Goal: Task Accomplishment & Management: Use online tool/utility

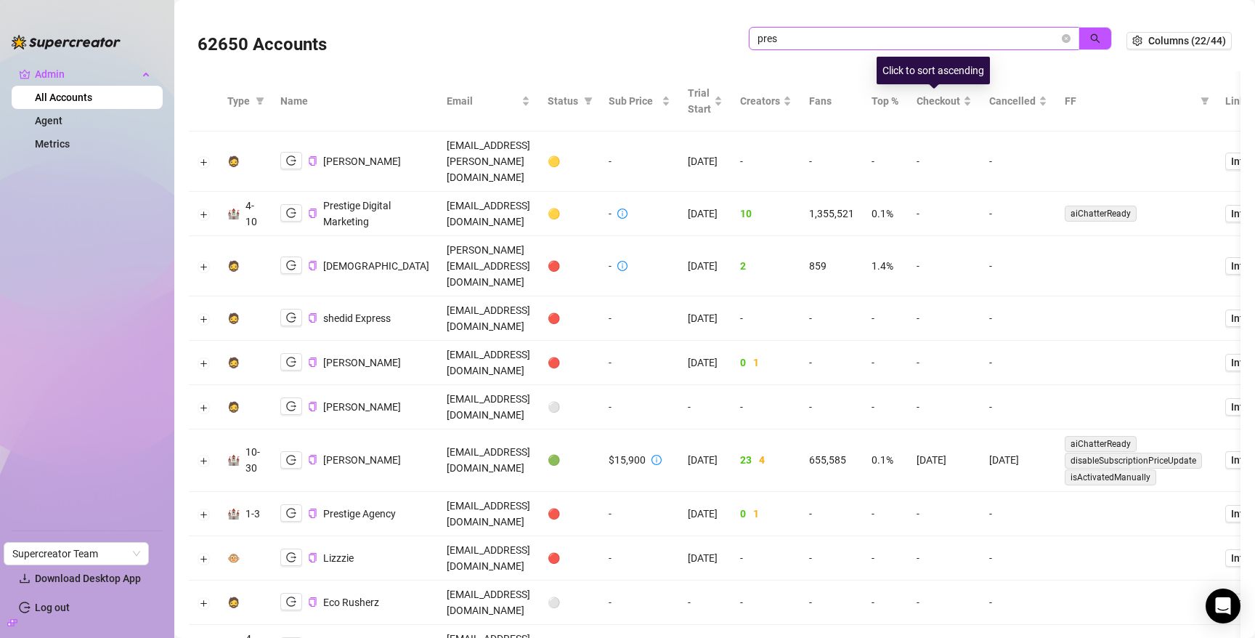
click at [916, 36] on input "pres" at bounding box center [907, 39] width 301 height 16
click at [1092, 36] on icon "search" at bounding box center [1095, 38] width 10 height 10
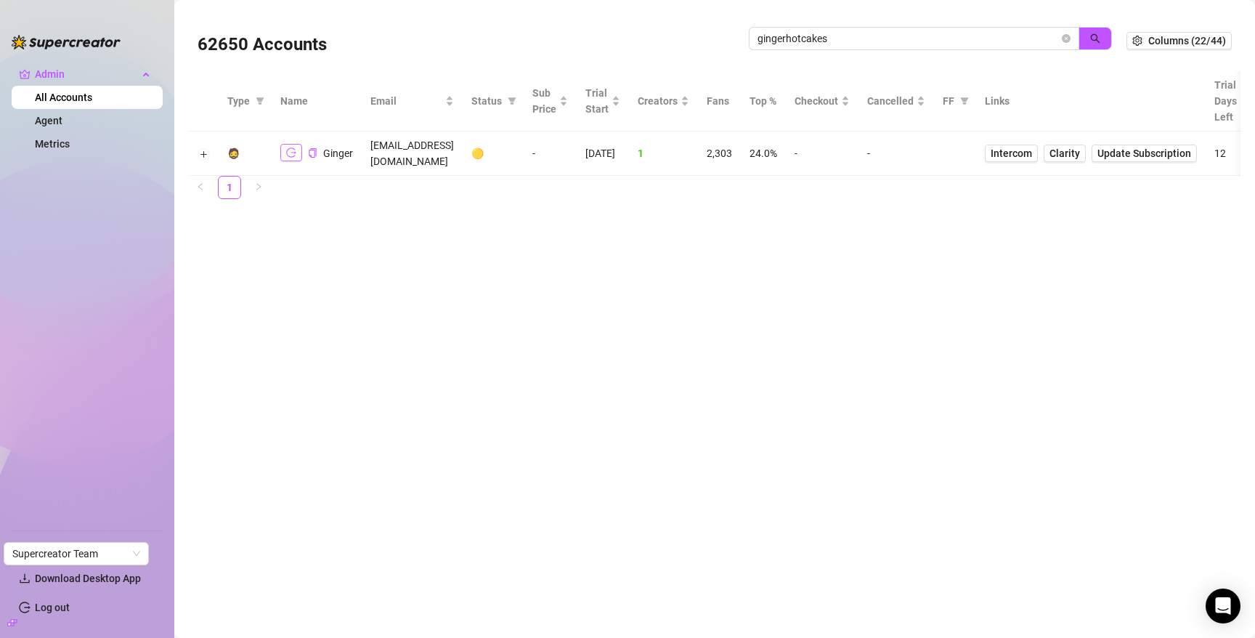
type input "gingerhotcakes"
click at [290, 147] on icon "logout" at bounding box center [291, 152] width 10 height 10
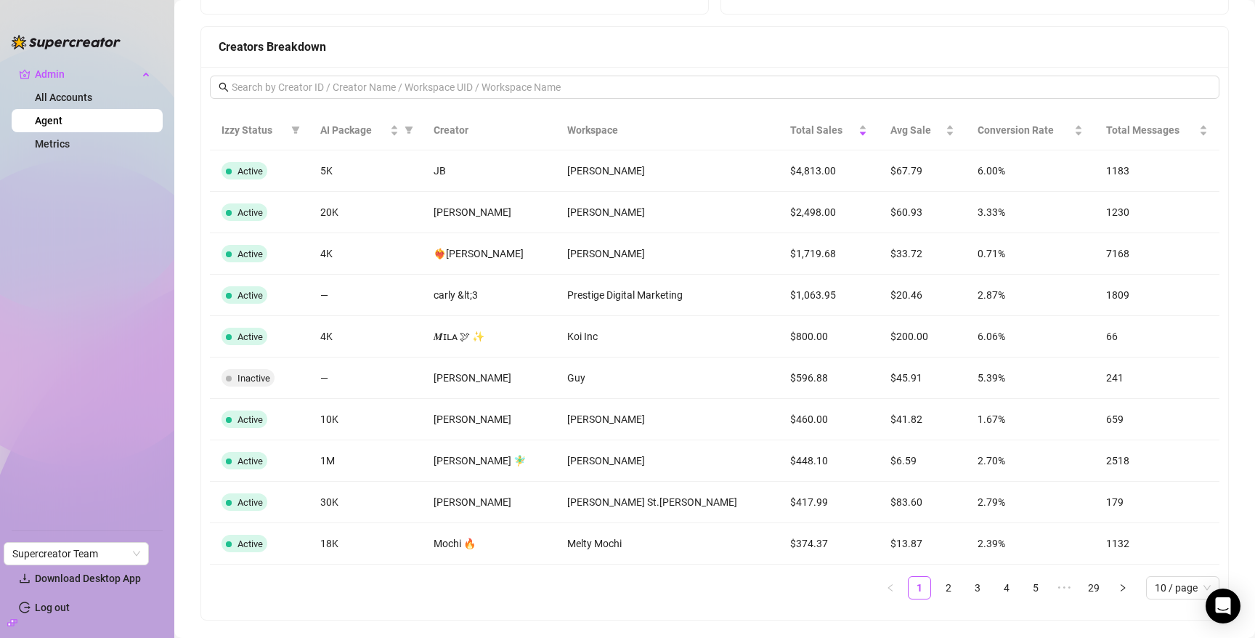
scroll to position [1168, 0]
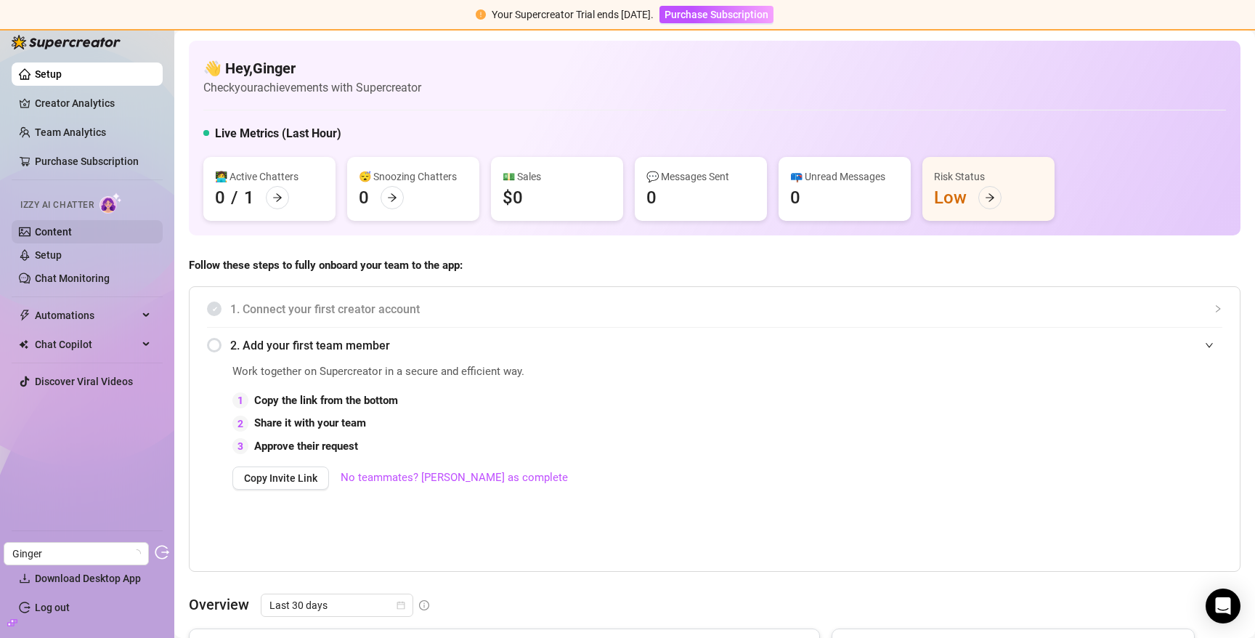
click at [72, 229] on link "Content" at bounding box center [53, 232] width 37 height 12
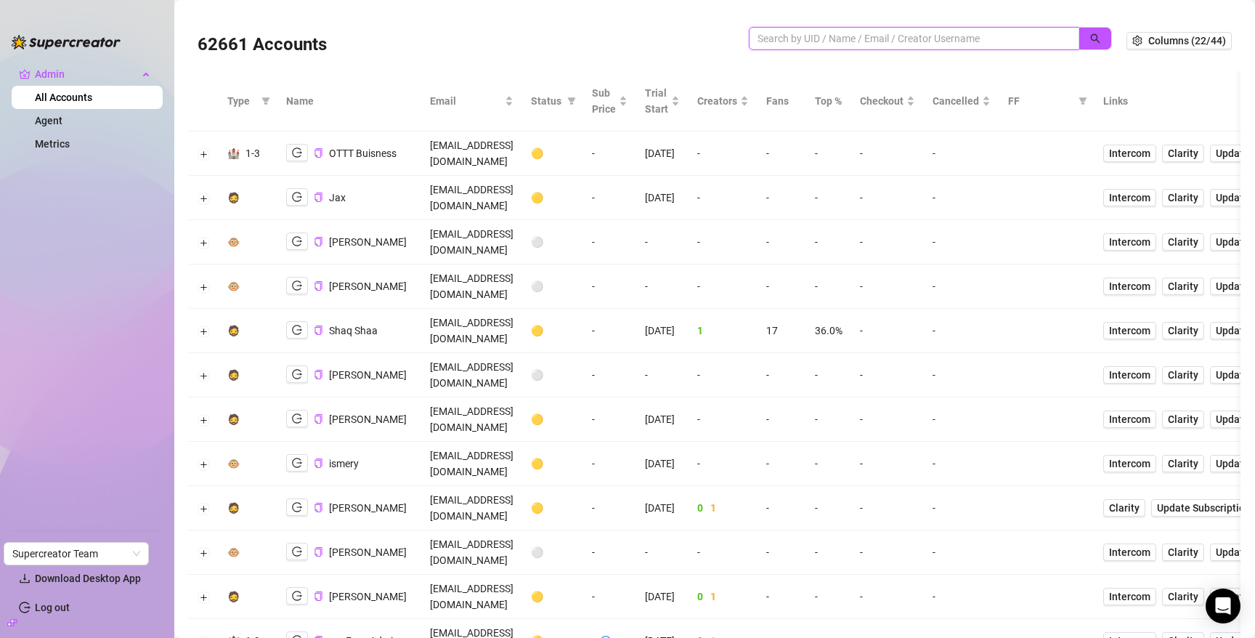
click at [973, 39] on input "search" at bounding box center [907, 39] width 301 height 16
click at [203, 148] on button "Expand row" at bounding box center [204, 154] width 12 height 12
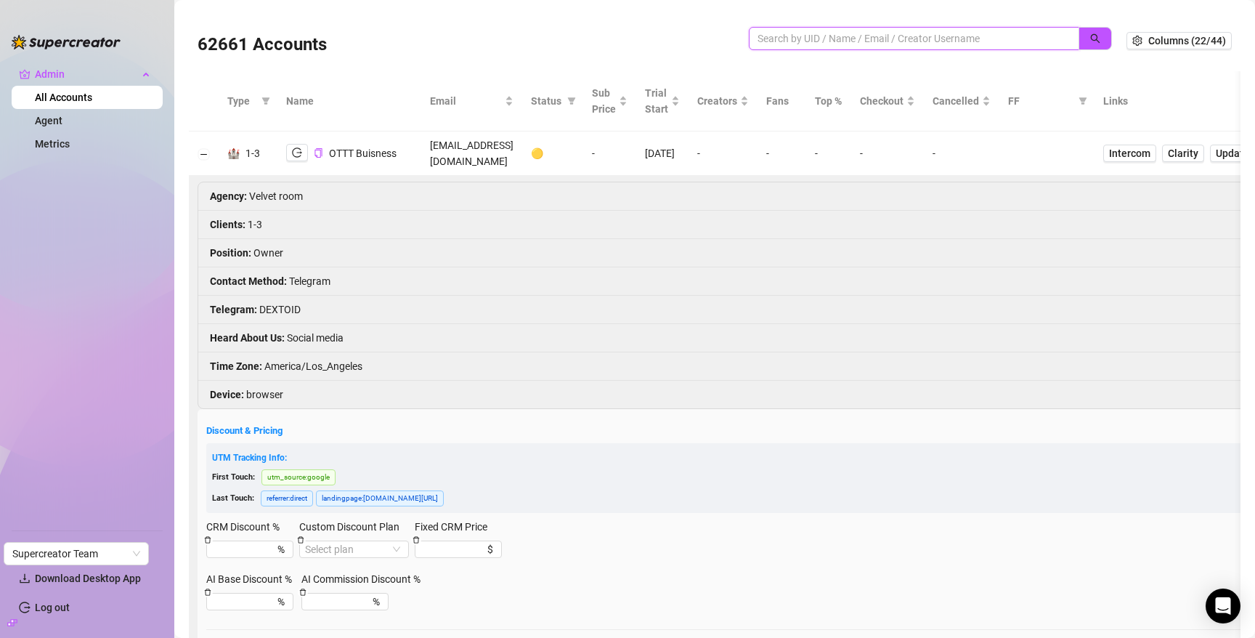
click at [930, 43] on input "search" at bounding box center [907, 39] width 301 height 16
click at [206, 148] on button "Collapse row" at bounding box center [204, 154] width 12 height 12
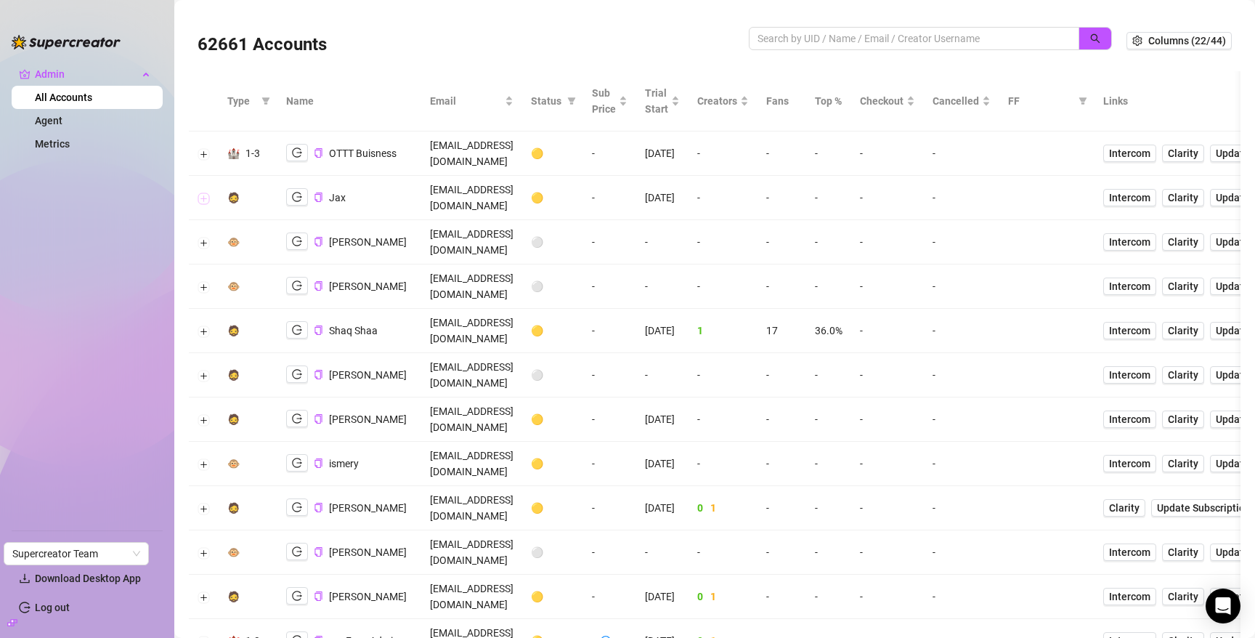
click at [206, 192] on button "Expand row" at bounding box center [204, 198] width 12 height 12
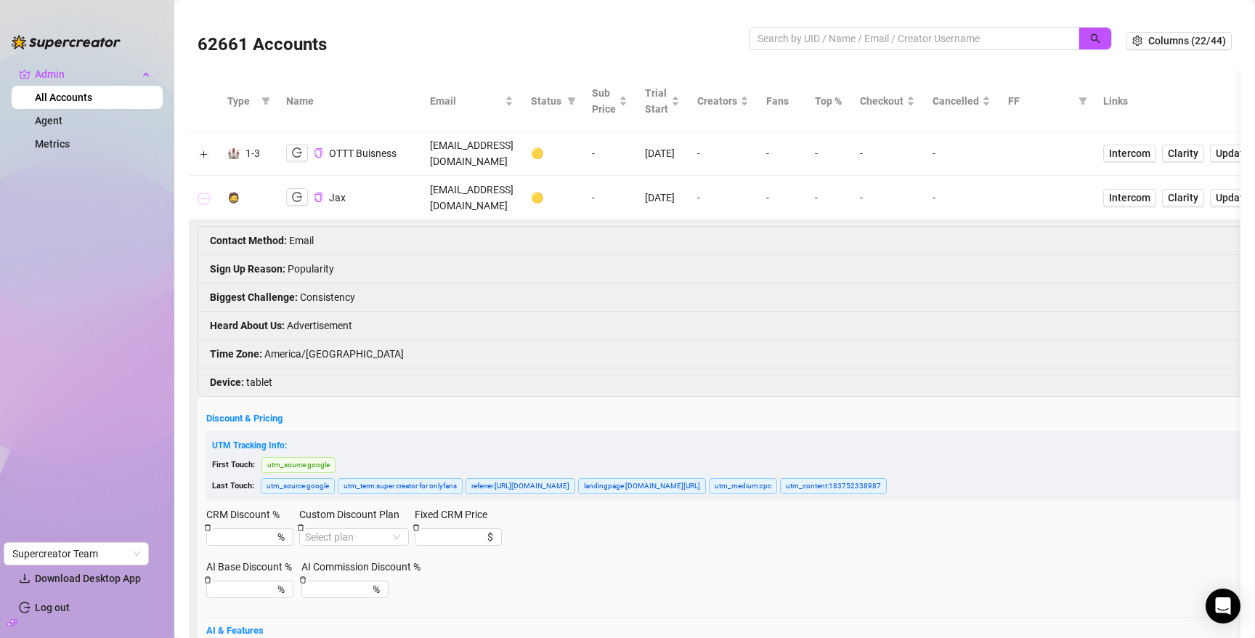
click at [206, 192] on button "Collapse row" at bounding box center [204, 198] width 12 height 12
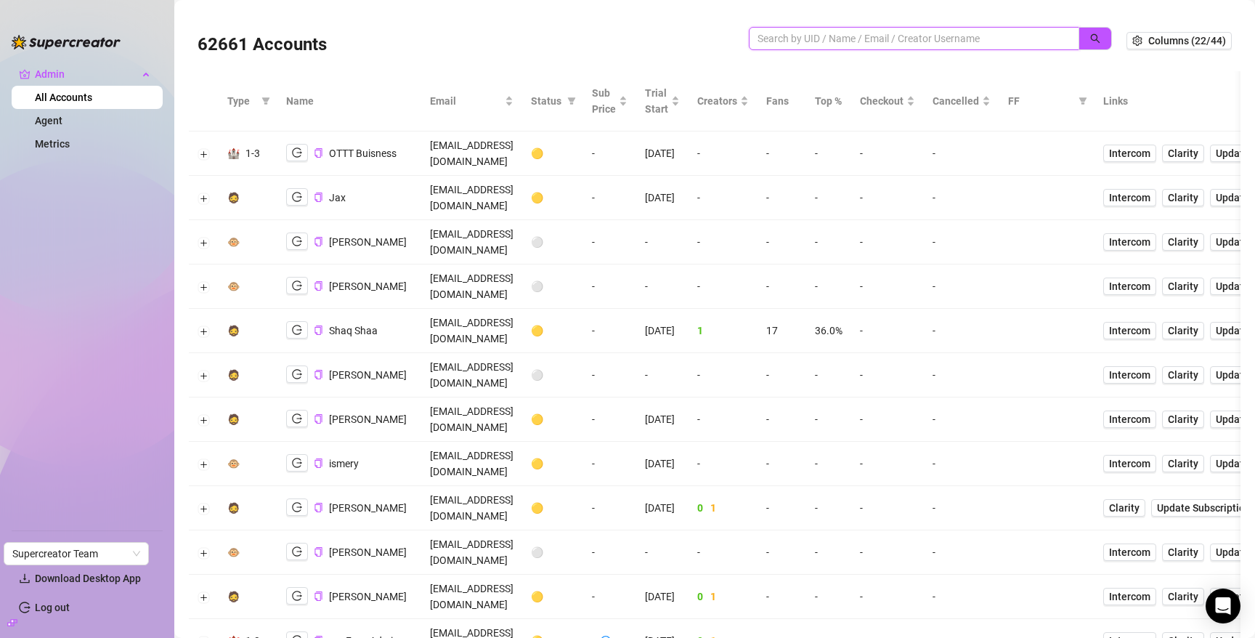
click at [893, 42] on input "search" at bounding box center [907, 39] width 301 height 16
paste input "W32MbZQEoTRUD62DZ2viM2j6V9G3"
click at [1100, 39] on icon "search" at bounding box center [1095, 38] width 10 height 10
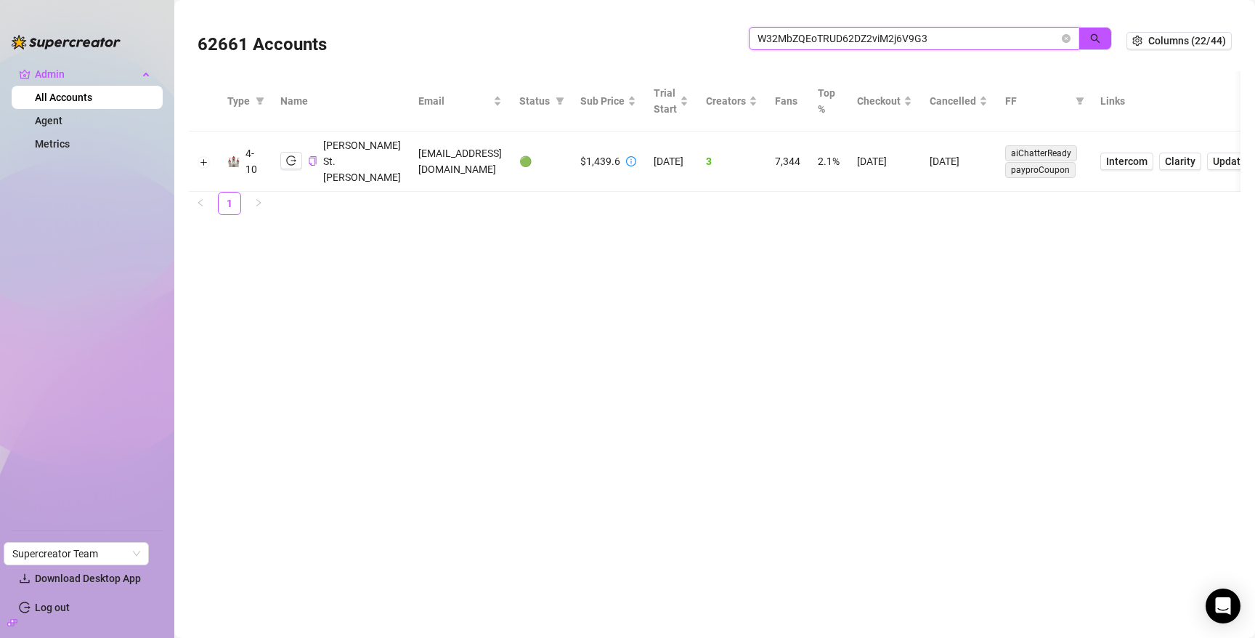
click at [980, 40] on input "W32MbZQEoTRUD62DZ2viM2j6V9G3" at bounding box center [907, 39] width 301 height 16
paste input "iD5VUH6hz2hozgvKsCvrrn5loCU2"
click at [1096, 37] on icon "search" at bounding box center [1095, 38] width 10 height 10
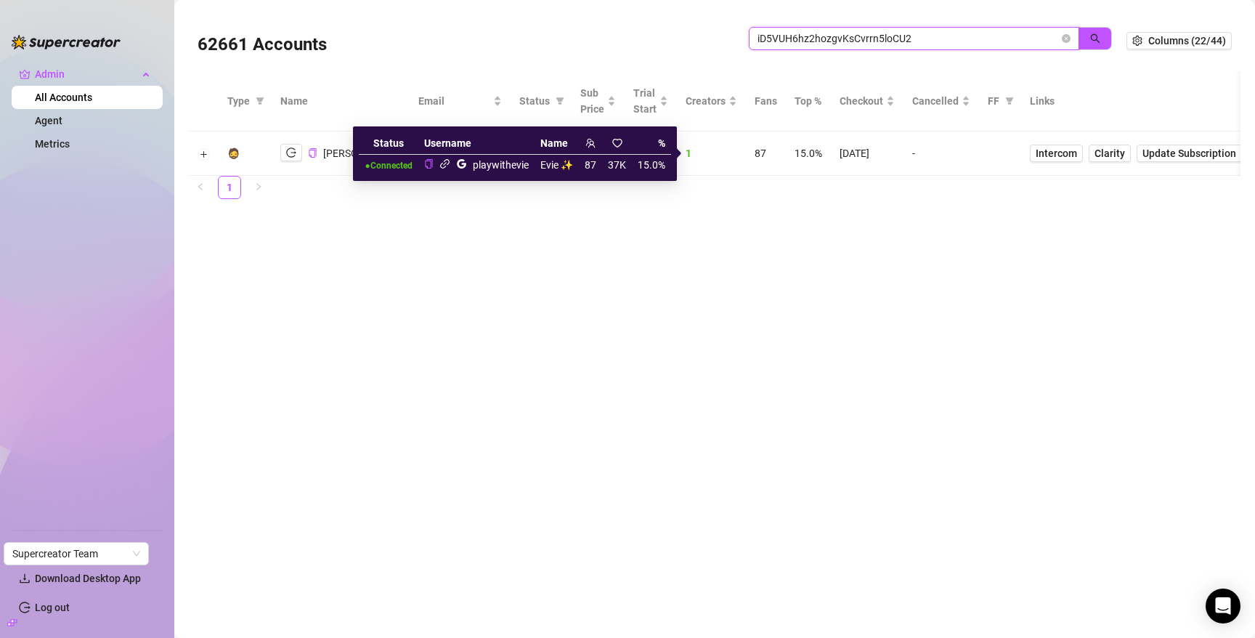
type input "iD5VUH6hz2hozgvKsCvrrn5loCU2"
click at [447, 164] on icon "link" at bounding box center [444, 163] width 9 height 9
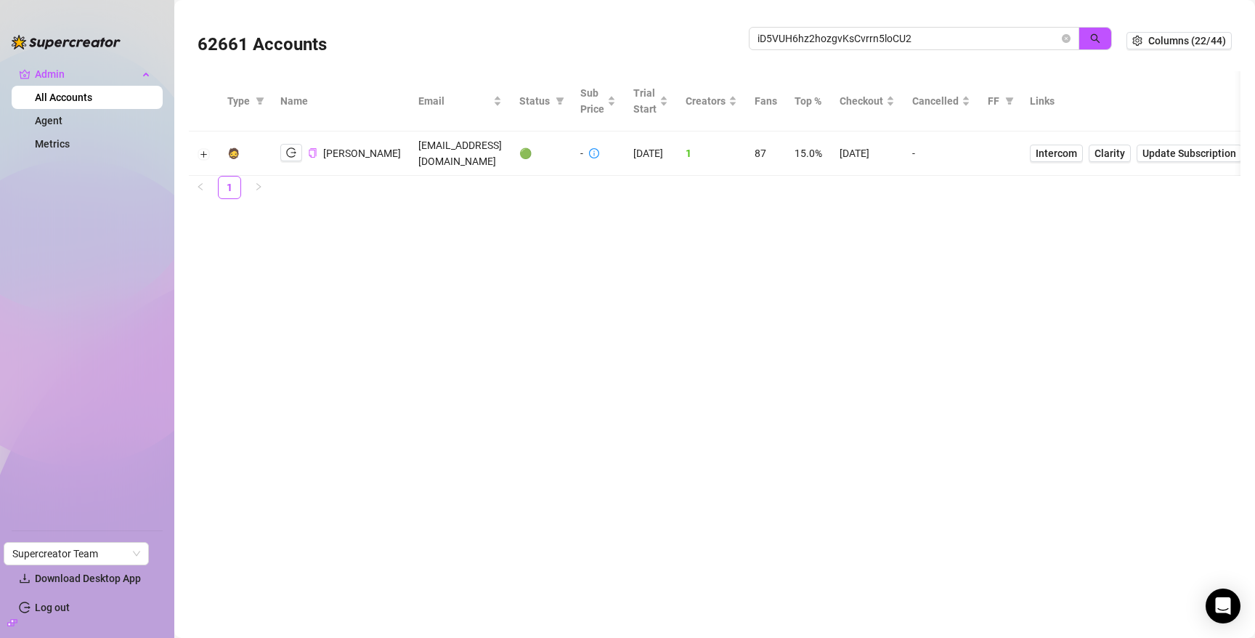
click at [313, 152] on icon "copy" at bounding box center [312, 152] width 9 height 9
click at [203, 151] on button "Expand row" at bounding box center [204, 154] width 12 height 12
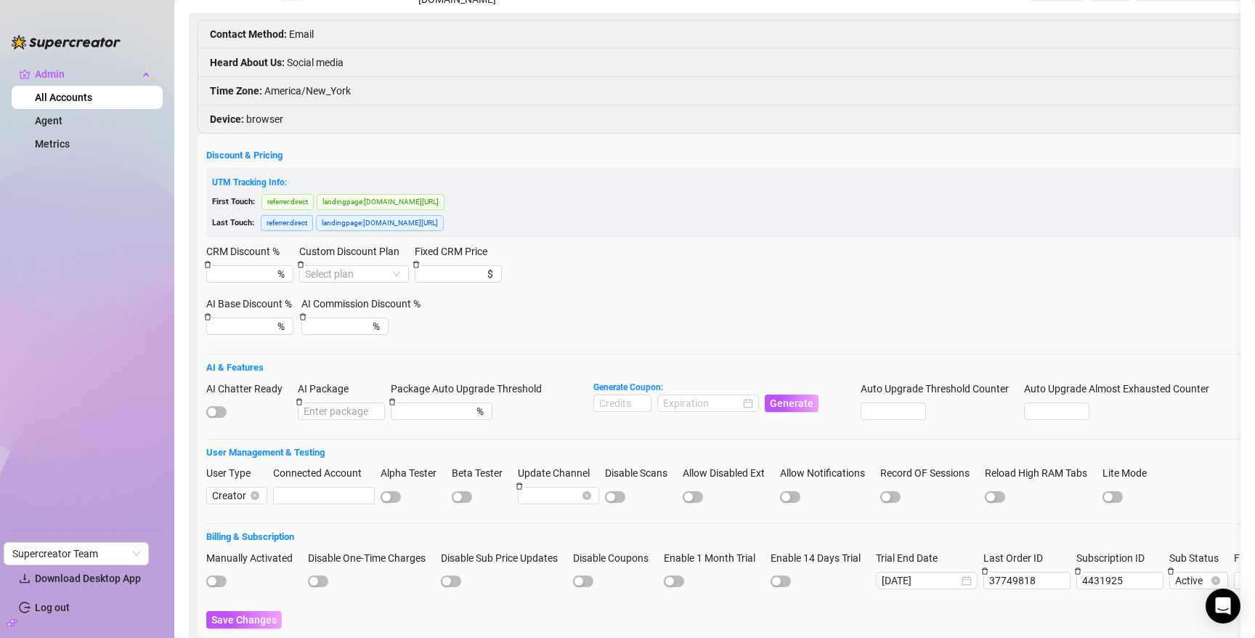
scroll to position [173, 0]
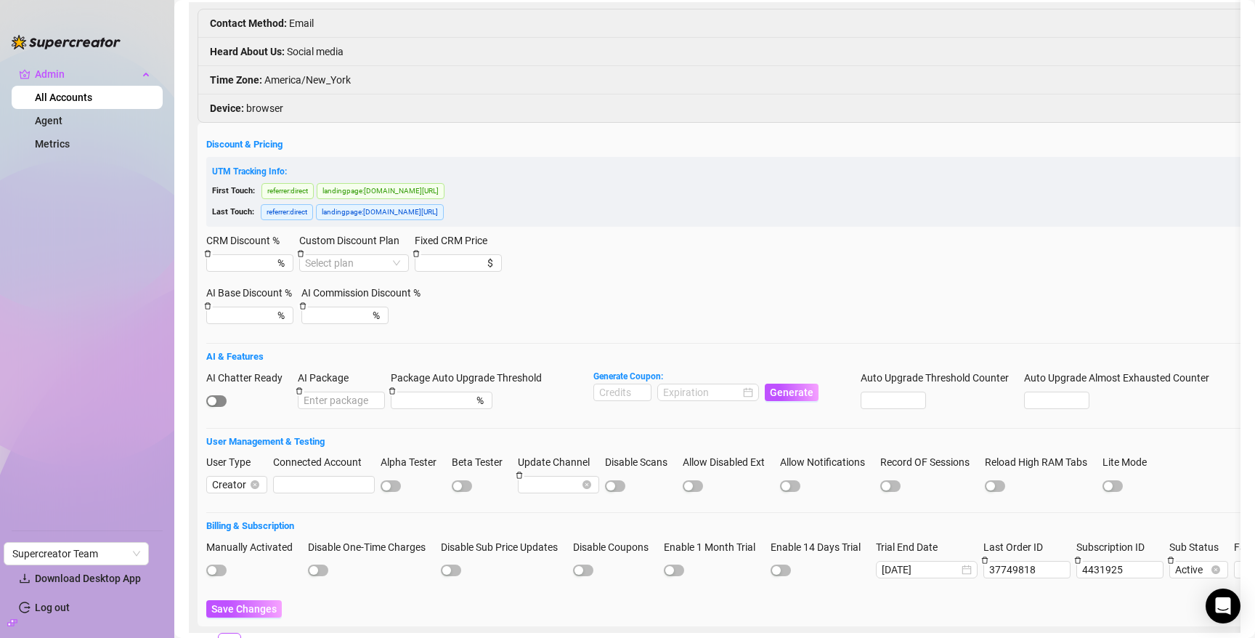
click at [223, 398] on span "button" at bounding box center [216, 401] width 20 height 12
click at [609, 393] on input at bounding box center [622, 392] width 57 height 16
click at [747, 388] on div at bounding box center [708, 392] width 90 height 16
type input "1000"
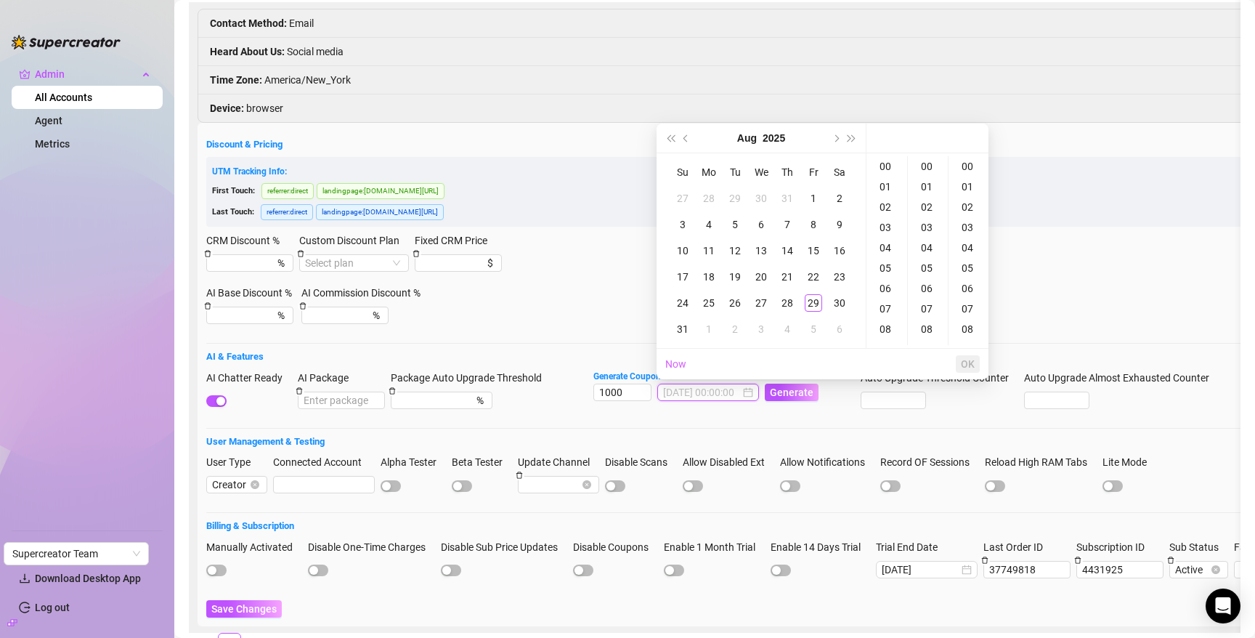
type input "2025-08-09 00:00:00"
click at [837, 131] on button "Next month (PageDown)" at bounding box center [835, 137] width 16 height 29
click at [742, 299] on div "30" at bounding box center [734, 302] width 17 height 17
type input "2025-09-30 00:00:00"
click at [970, 361] on span "OK" at bounding box center [968, 364] width 14 height 12
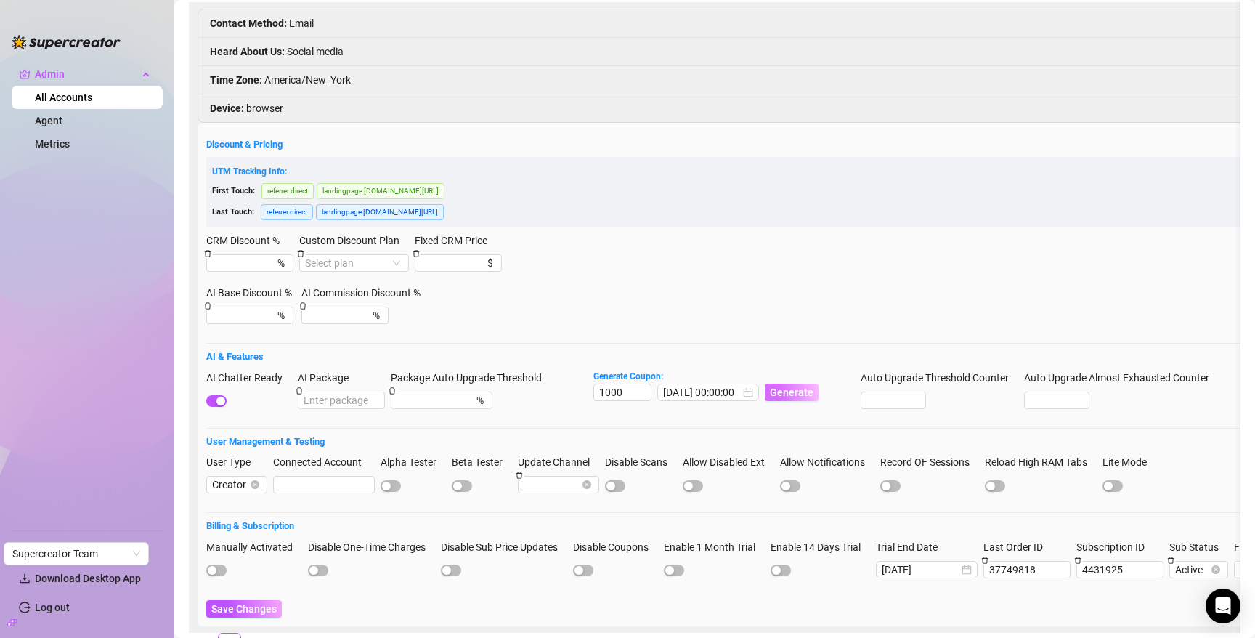
click at [796, 397] on button "Generate" at bounding box center [792, 391] width 54 height 17
click at [845, 29] on code "50EA326E00RS0JOR0462" at bounding box center [870, 26] width 120 height 15
copy code "50EA326E00RS0JOR0462"
click at [228, 607] on span "Save Changes" at bounding box center [243, 609] width 65 height 12
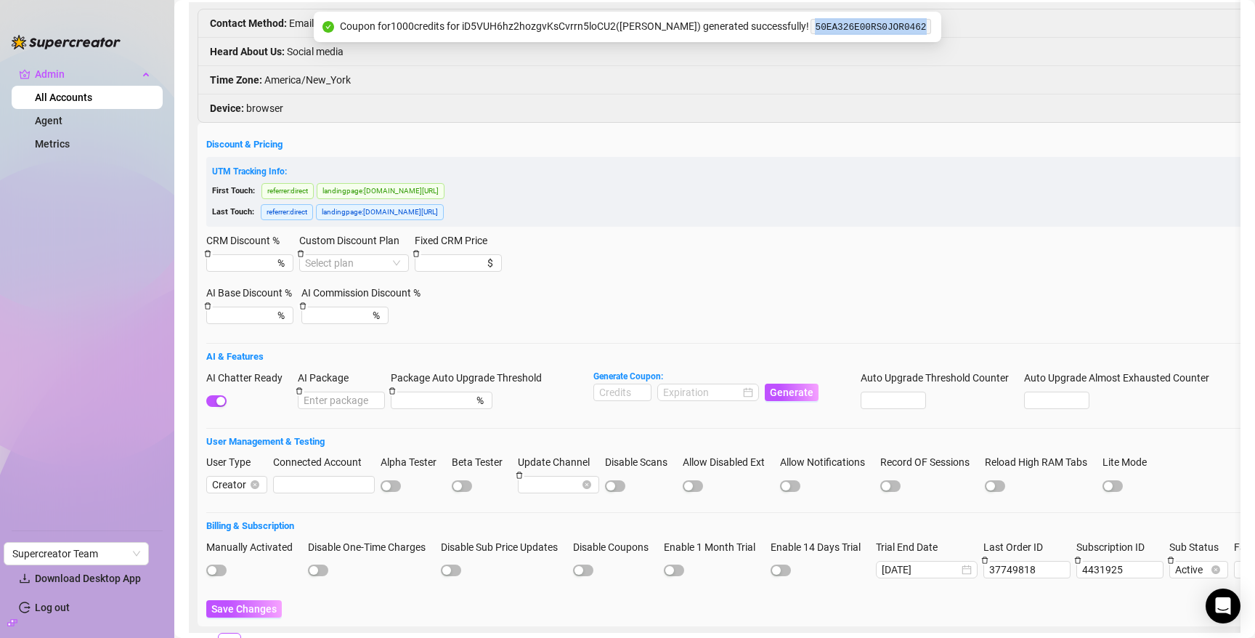
scroll to position [0, 0]
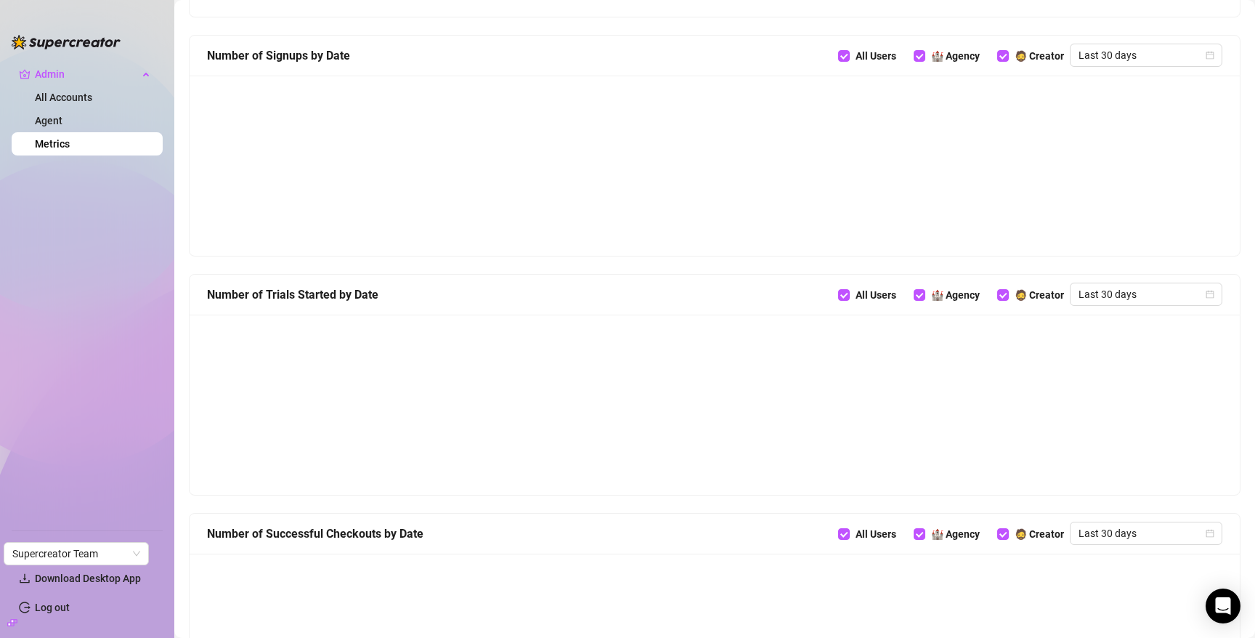
scroll to position [549, 0]
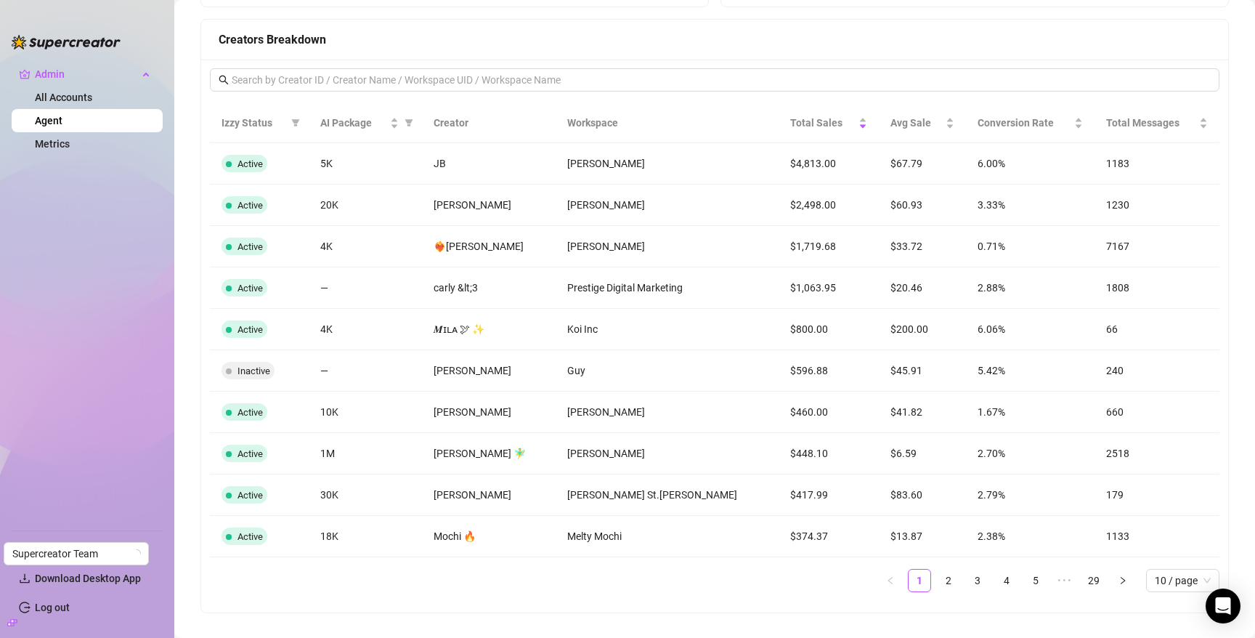
scroll to position [1147, 0]
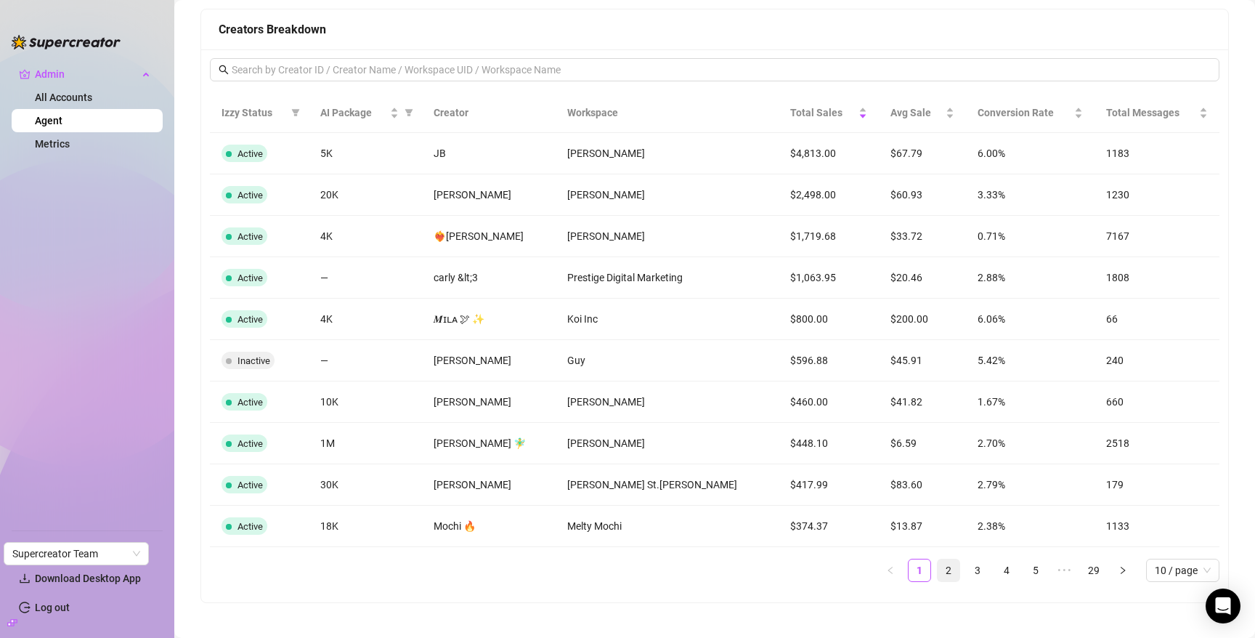
click at [945, 569] on link "2" at bounding box center [949, 570] width 22 height 22
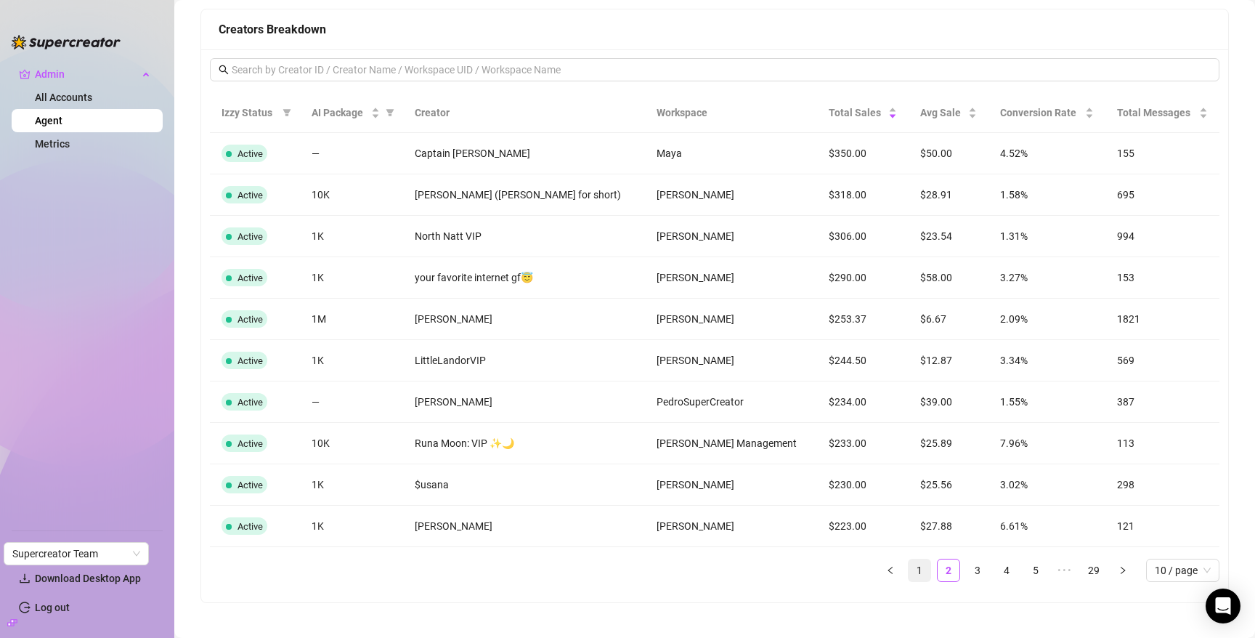
click at [924, 567] on link "1" at bounding box center [920, 570] width 22 height 22
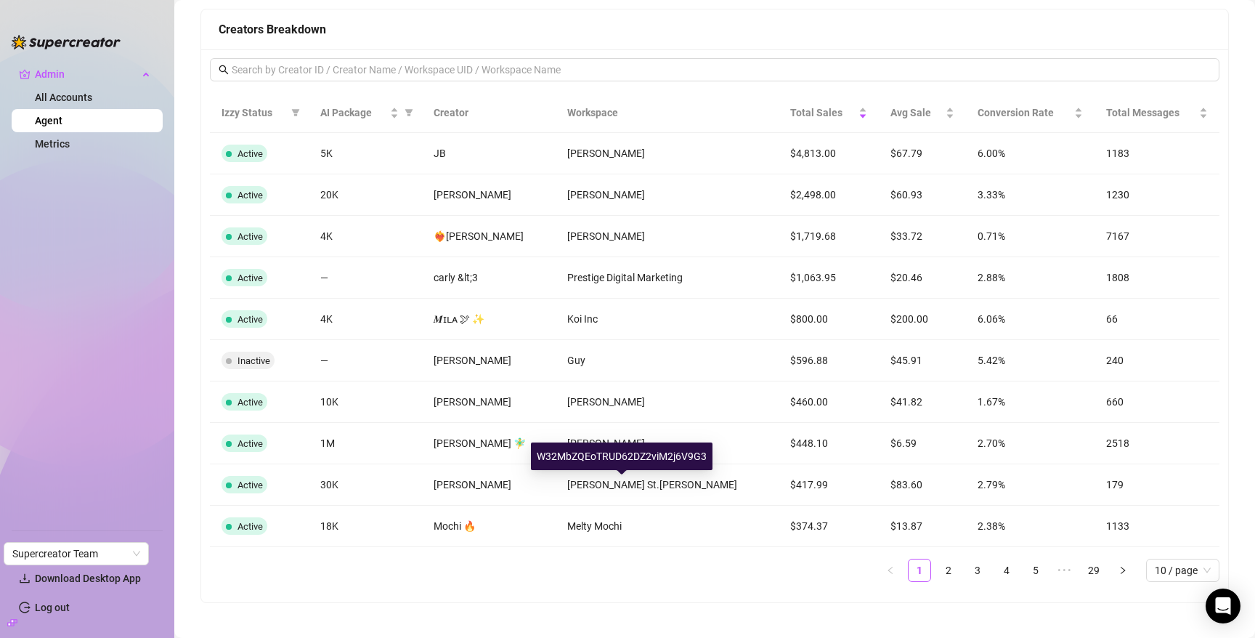
click at [610, 450] on div "W32MbZQEoTRUD62DZ2viM2j6V9G3" at bounding box center [622, 456] width 182 height 28
copy div "W32MbZQEoTRUD62DZ2viM2j6V9G3"
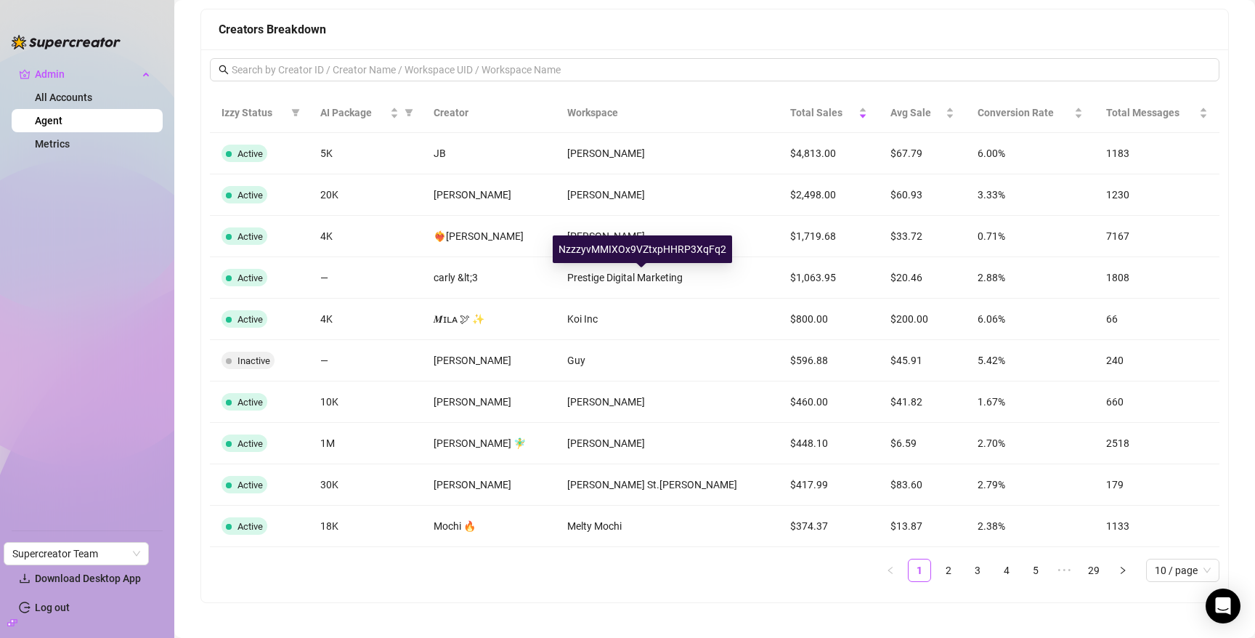
click at [630, 252] on div "NzzzyvMMIXOx9VZtxpHHRP3XqFq2" at bounding box center [642, 249] width 179 height 28
copy div "NzzzyvMMIXOx9VZtxpHHRP3XqFq2"
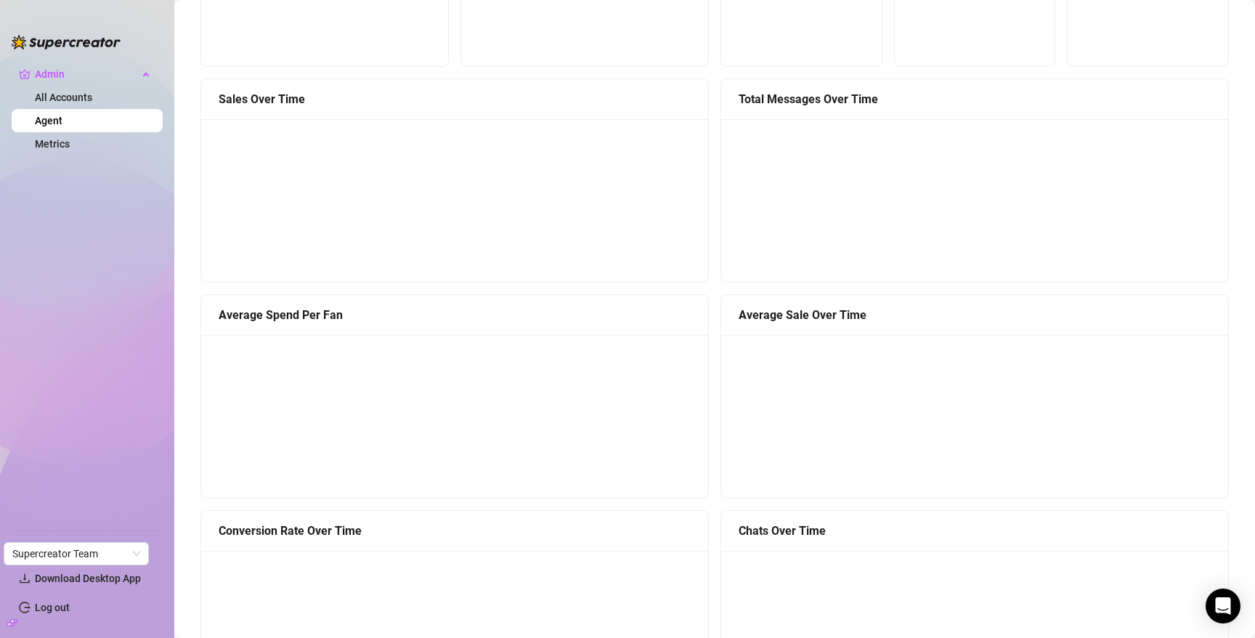
scroll to position [0, 0]
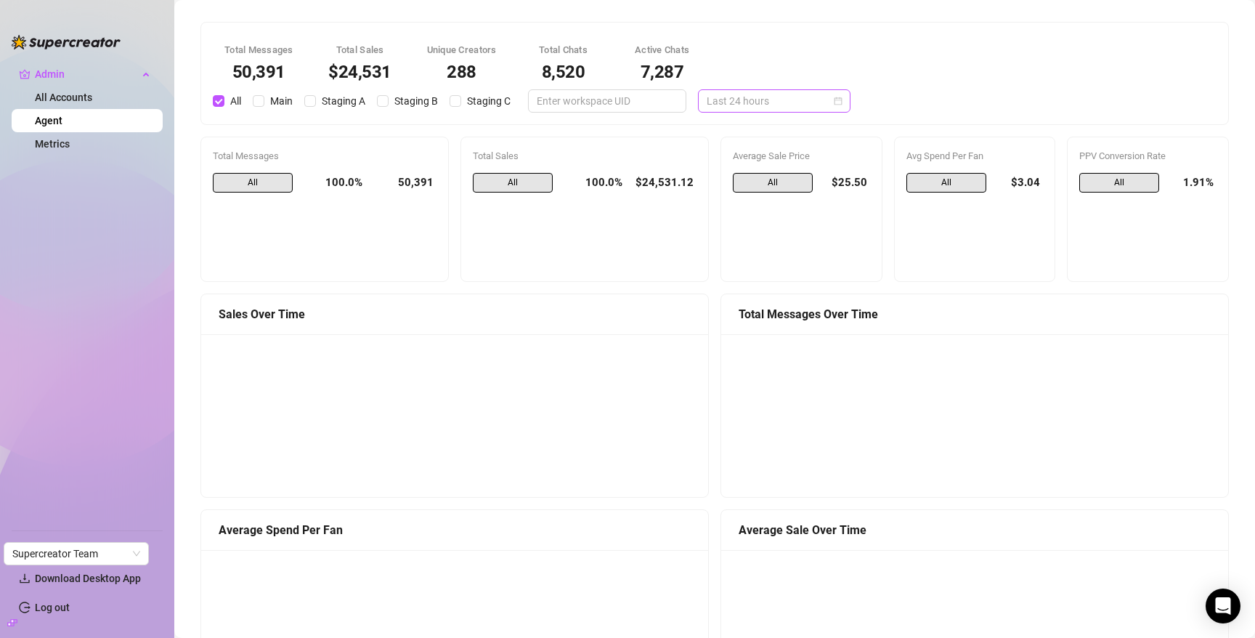
click at [727, 101] on span "Last 24 hours" at bounding box center [774, 101] width 135 height 22
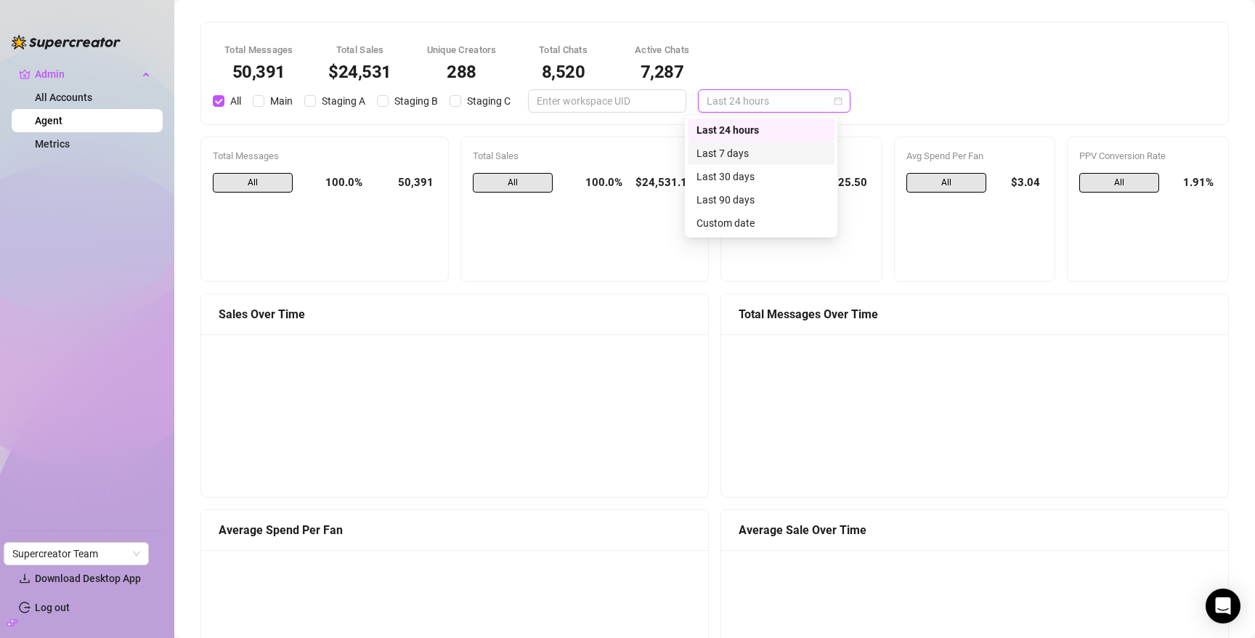
click at [741, 146] on div "Last 7 days" at bounding box center [760, 153] width 129 height 16
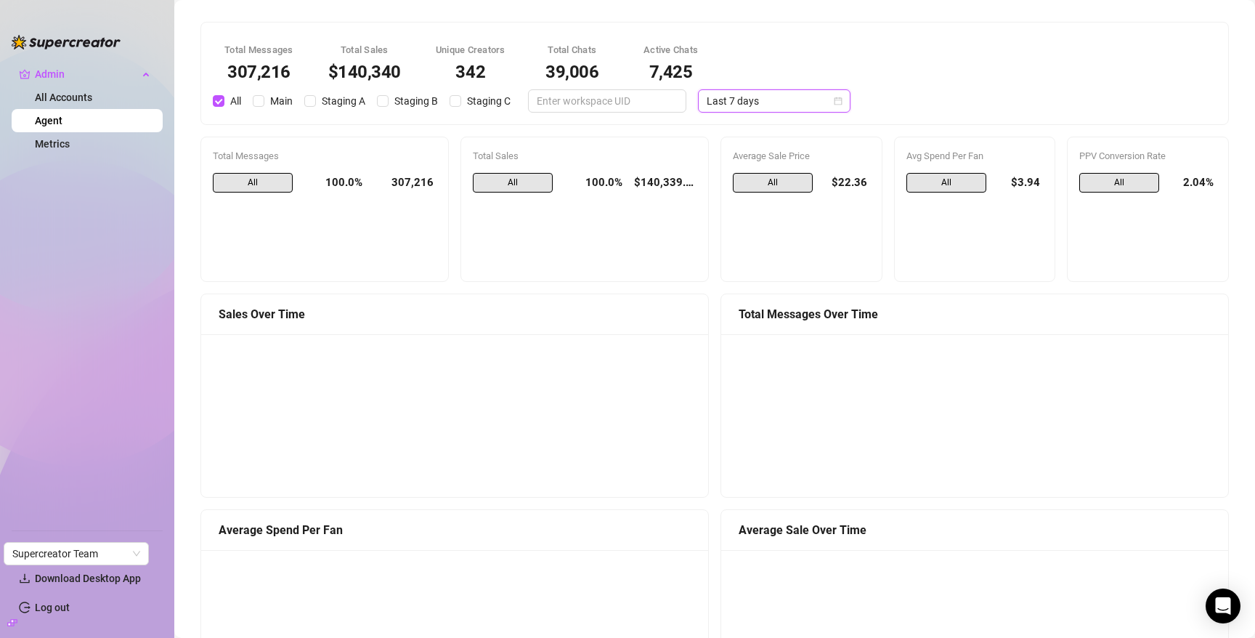
click at [737, 97] on span "Last 7 days" at bounding box center [774, 101] width 135 height 22
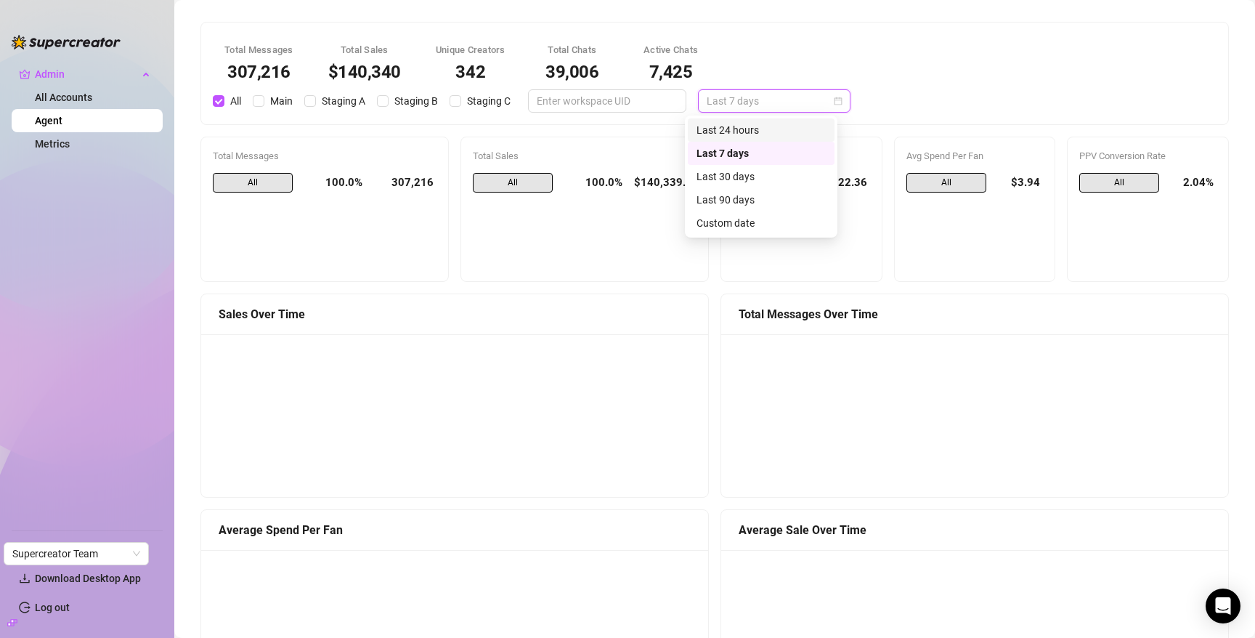
click at [740, 124] on div "Last 24 hours" at bounding box center [760, 130] width 129 height 16
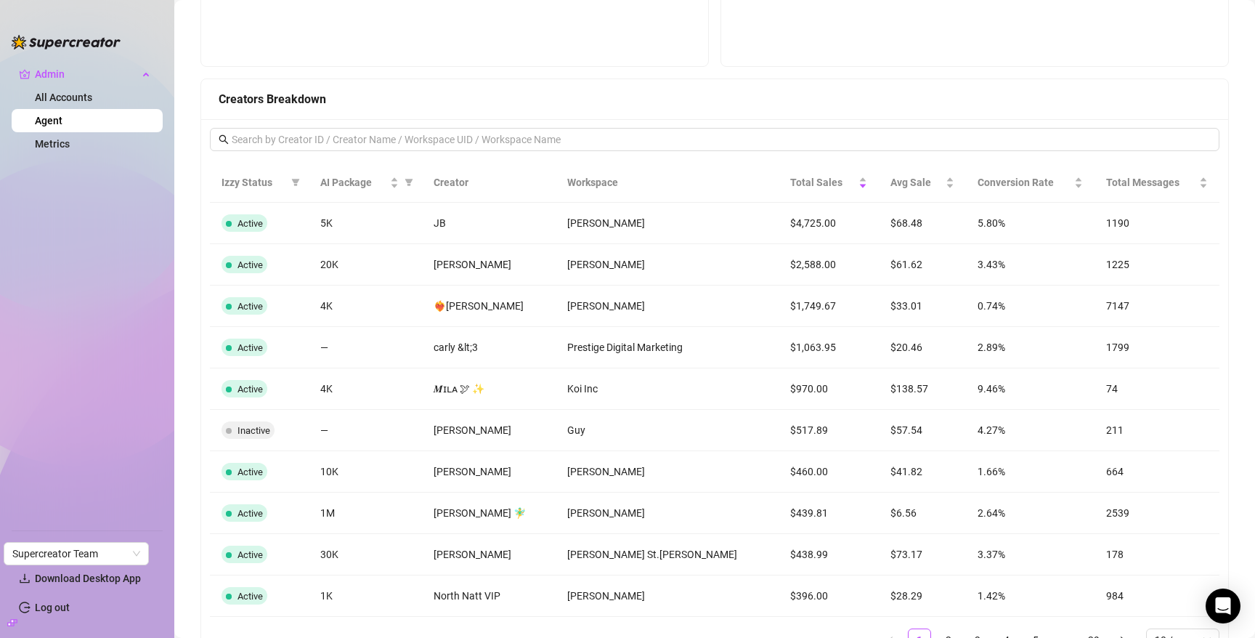
scroll to position [1168, 0]
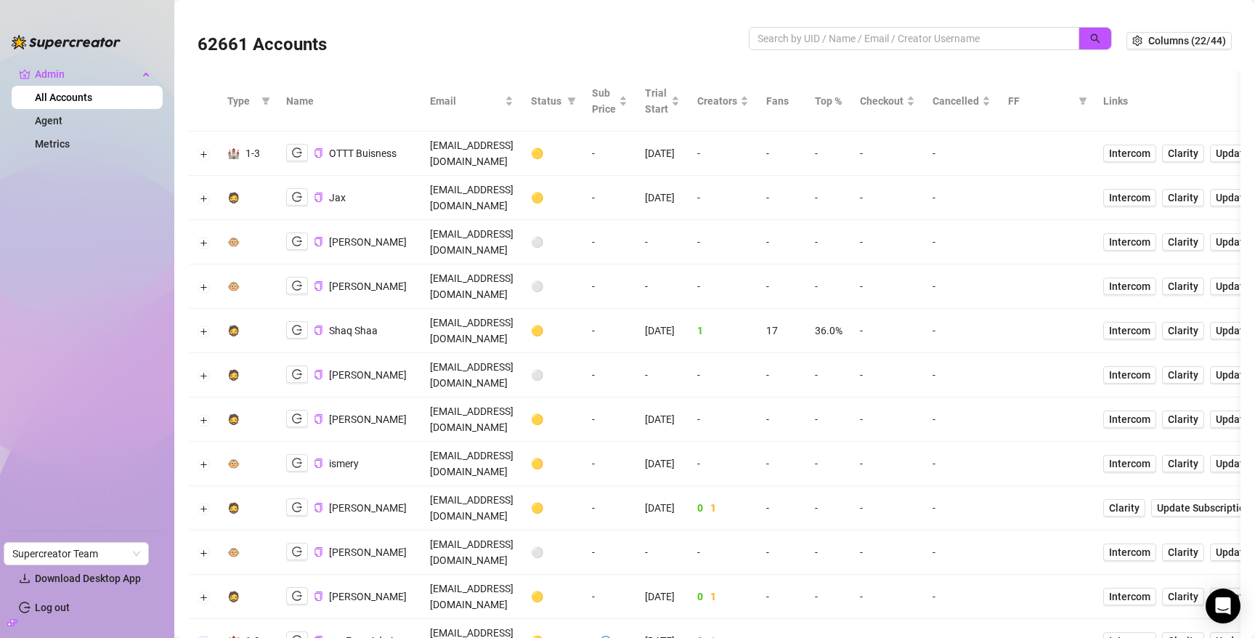
click at [203, 635] on button "Expand row" at bounding box center [204, 641] width 12 height 12
click at [820, 38] on input "search" at bounding box center [907, 39] width 301 height 16
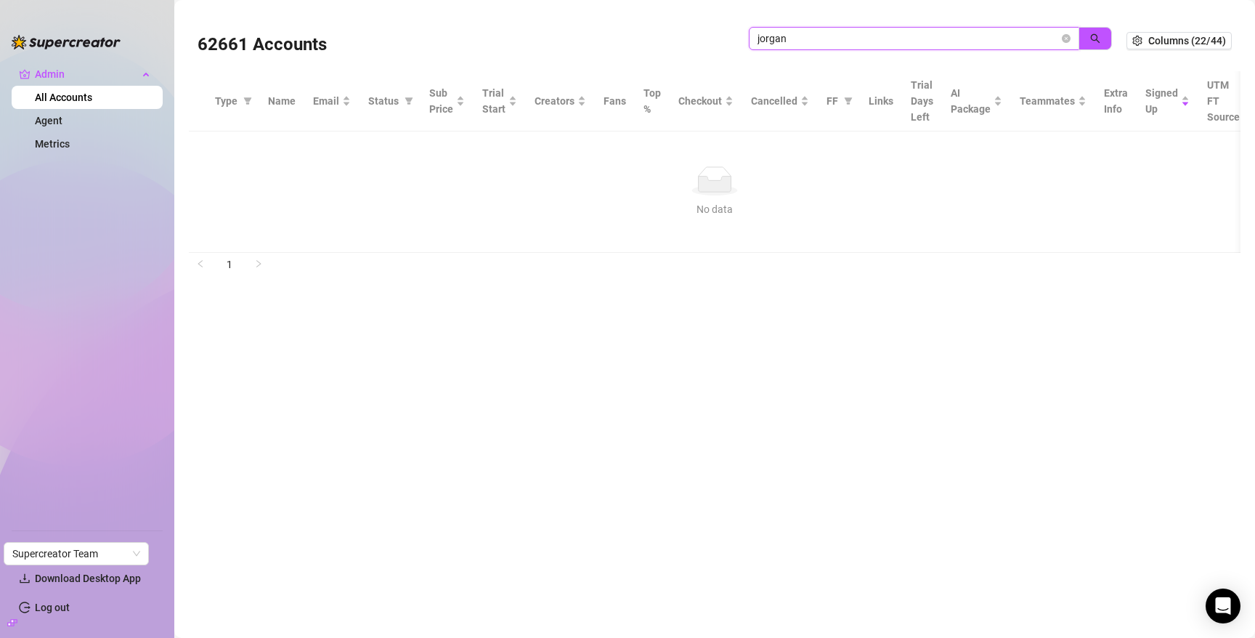
click at [853, 37] on input "jorgan" at bounding box center [907, 39] width 301 height 16
type input "palop"
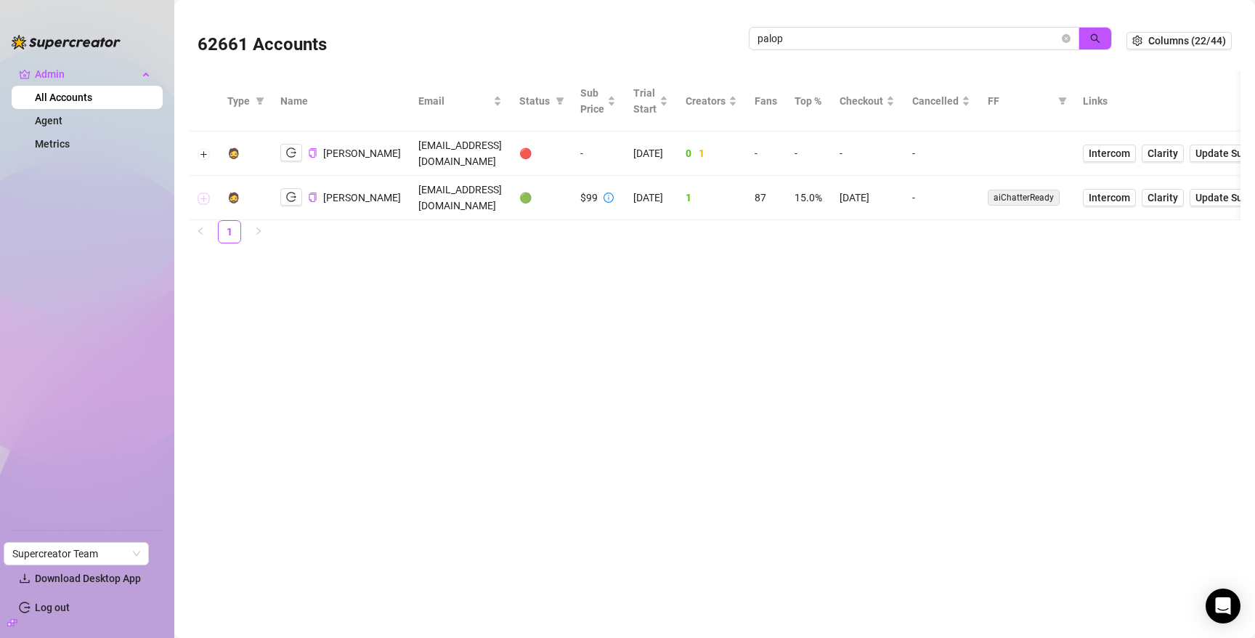
click at [202, 194] on button "Expand row" at bounding box center [204, 198] width 12 height 12
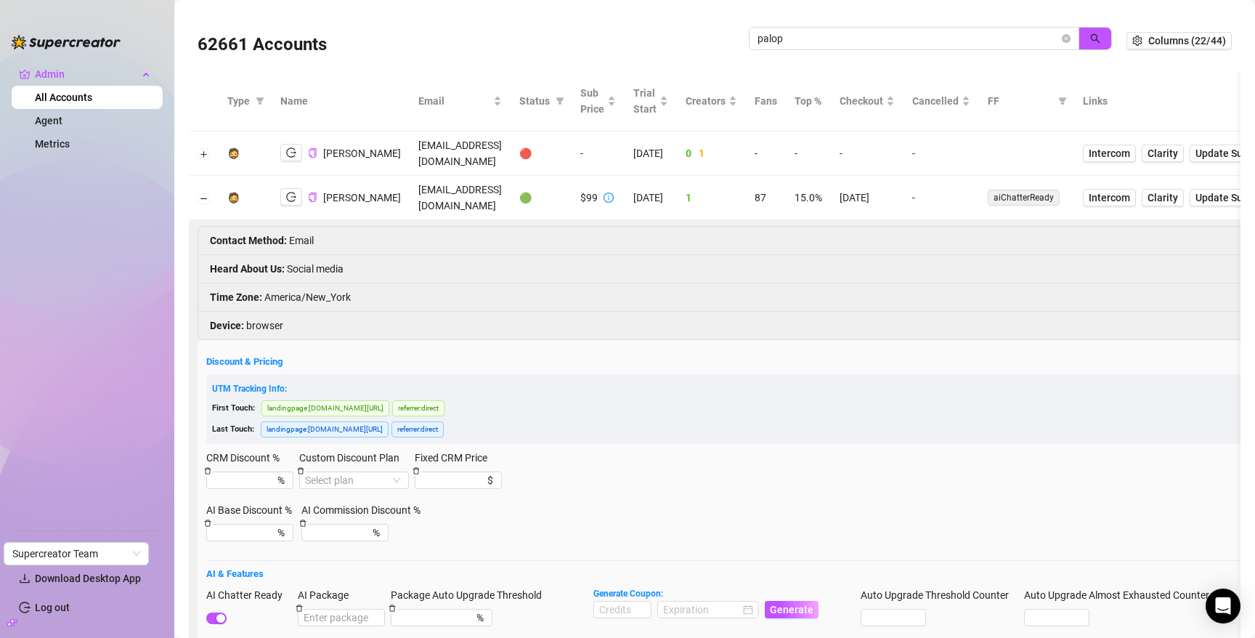
click at [205, 206] on td at bounding box center [204, 198] width 30 height 44
click at [203, 201] on button "Collapse row" at bounding box center [204, 198] width 12 height 12
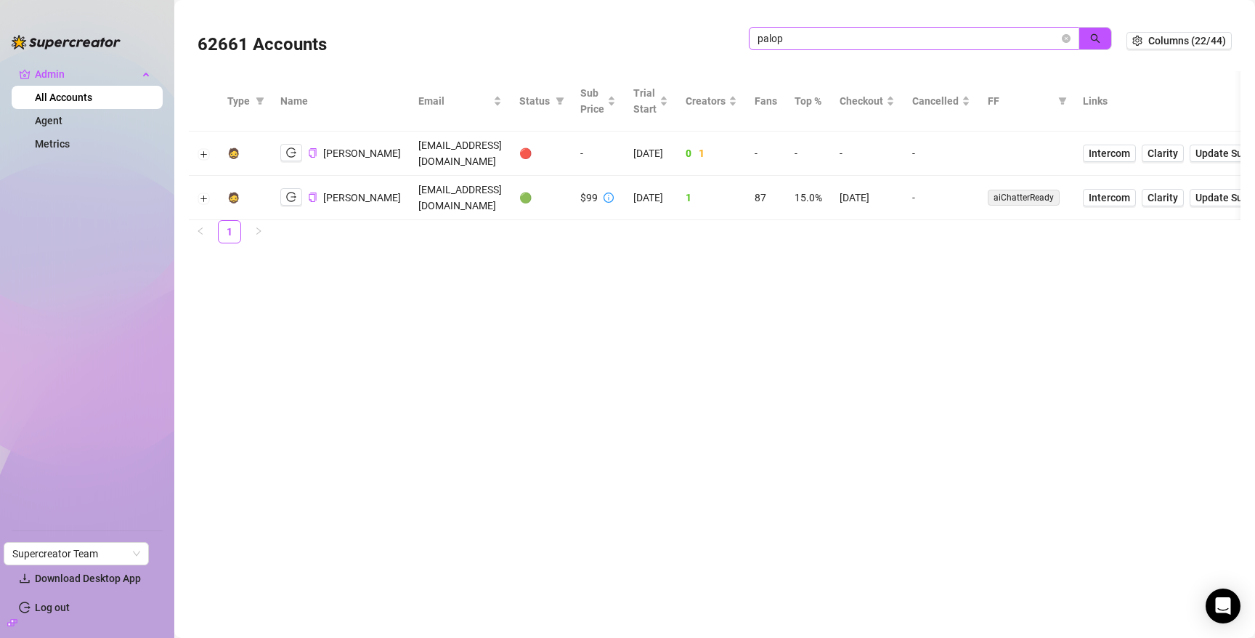
click at [1072, 37] on span "palop" at bounding box center [914, 38] width 330 height 23
click at [1070, 37] on icon "close-circle" at bounding box center [1066, 38] width 9 height 9
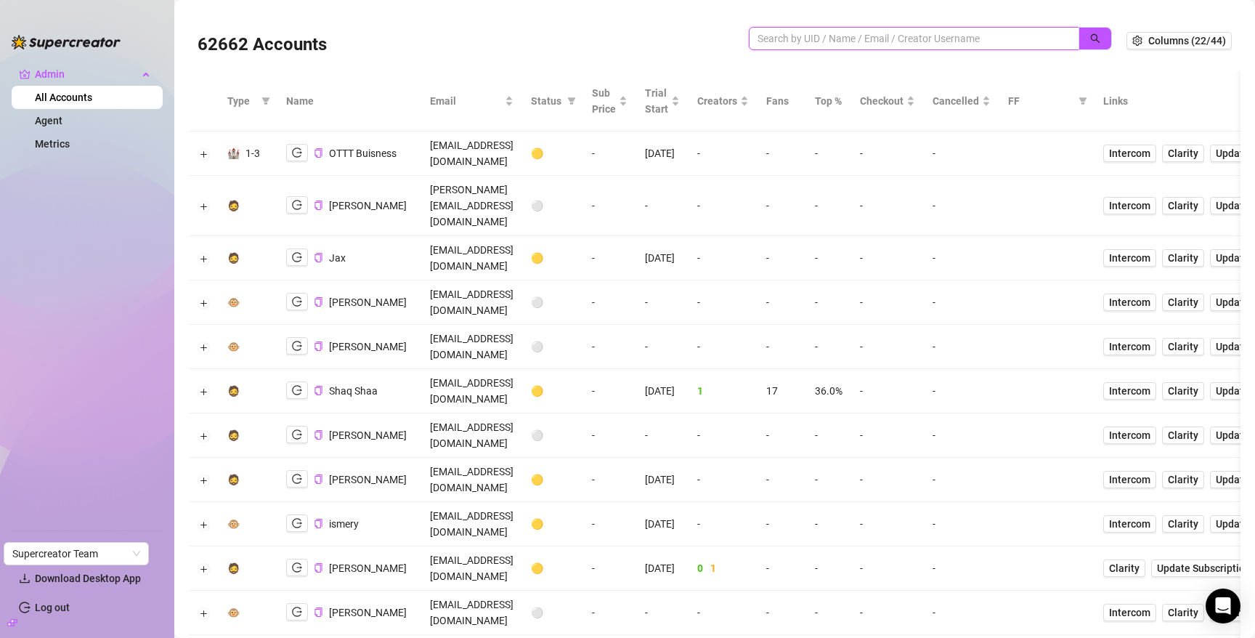
click at [816, 41] on input "search" at bounding box center [907, 39] width 301 height 16
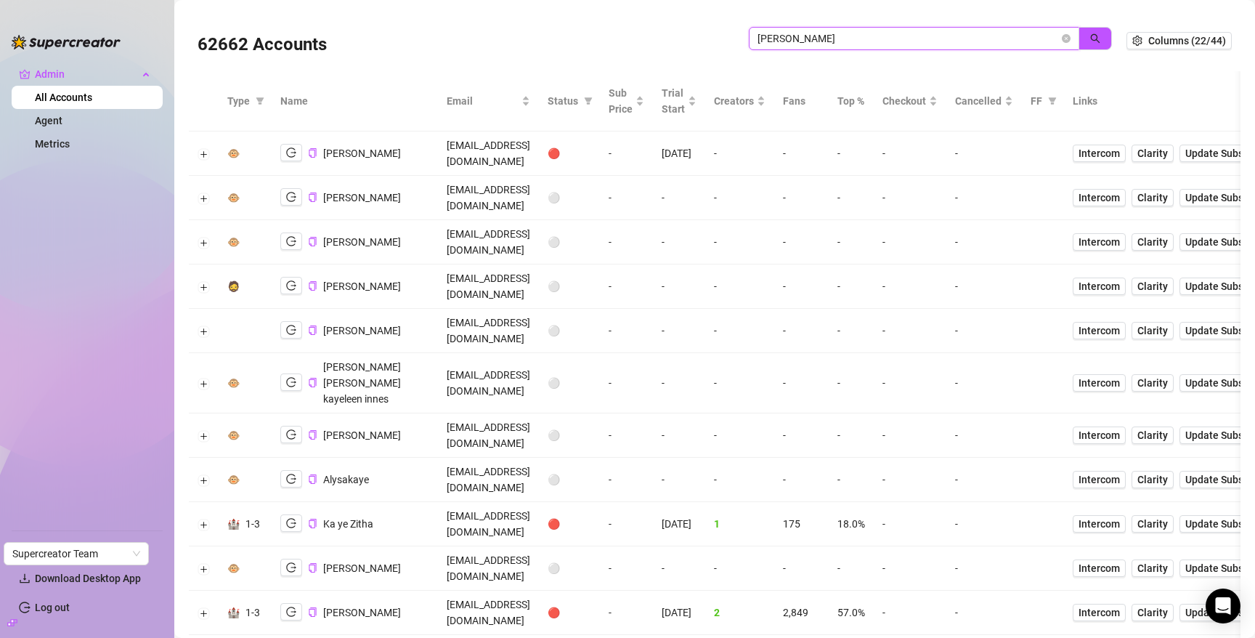
click at [875, 38] on input "[PERSON_NAME]" at bounding box center [907, 39] width 301 height 16
type input "pres"
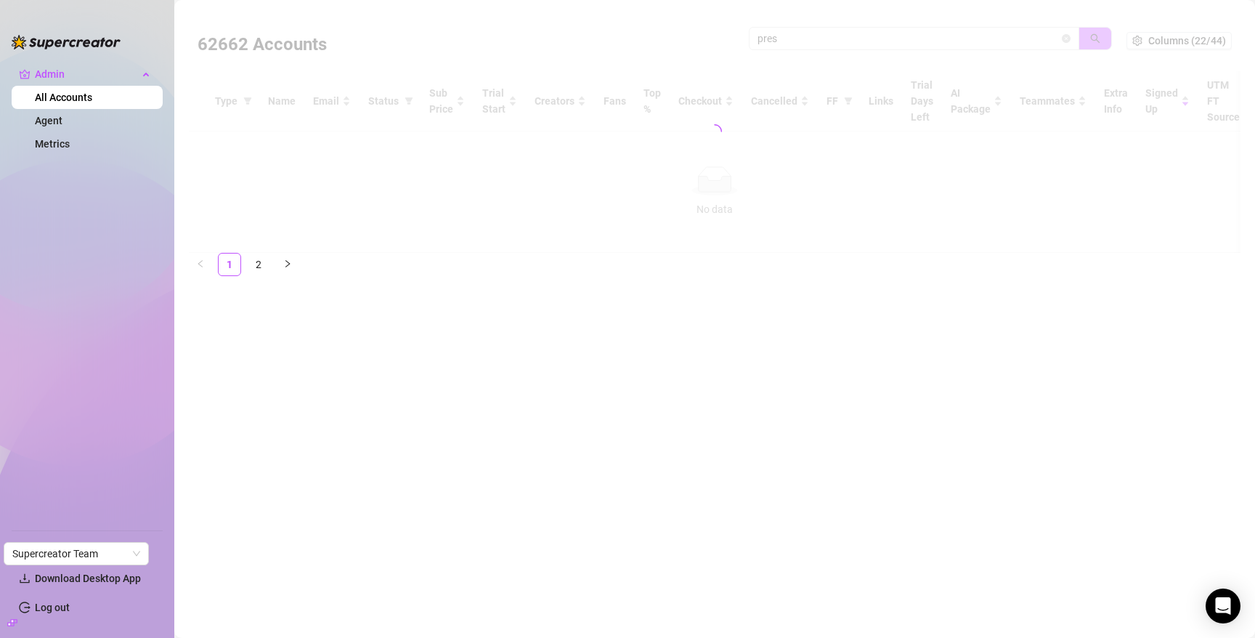
click at [596, 121] on div at bounding box center [715, 131] width 1052 height 243
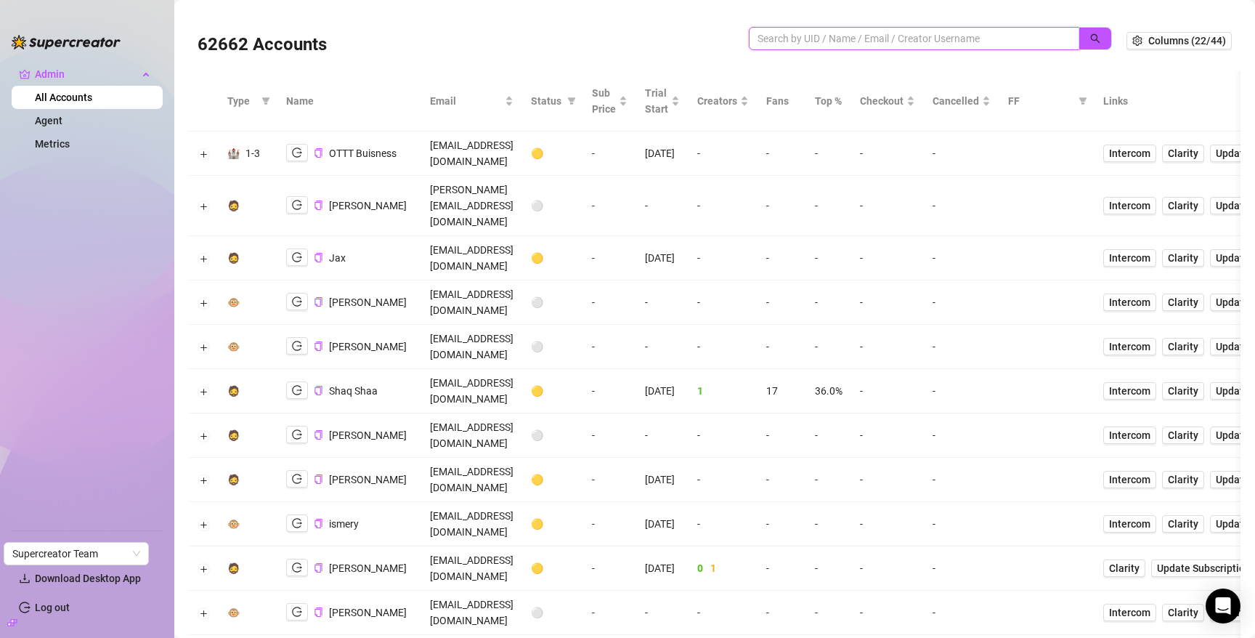
click at [895, 35] on input "search" at bounding box center [907, 39] width 301 height 16
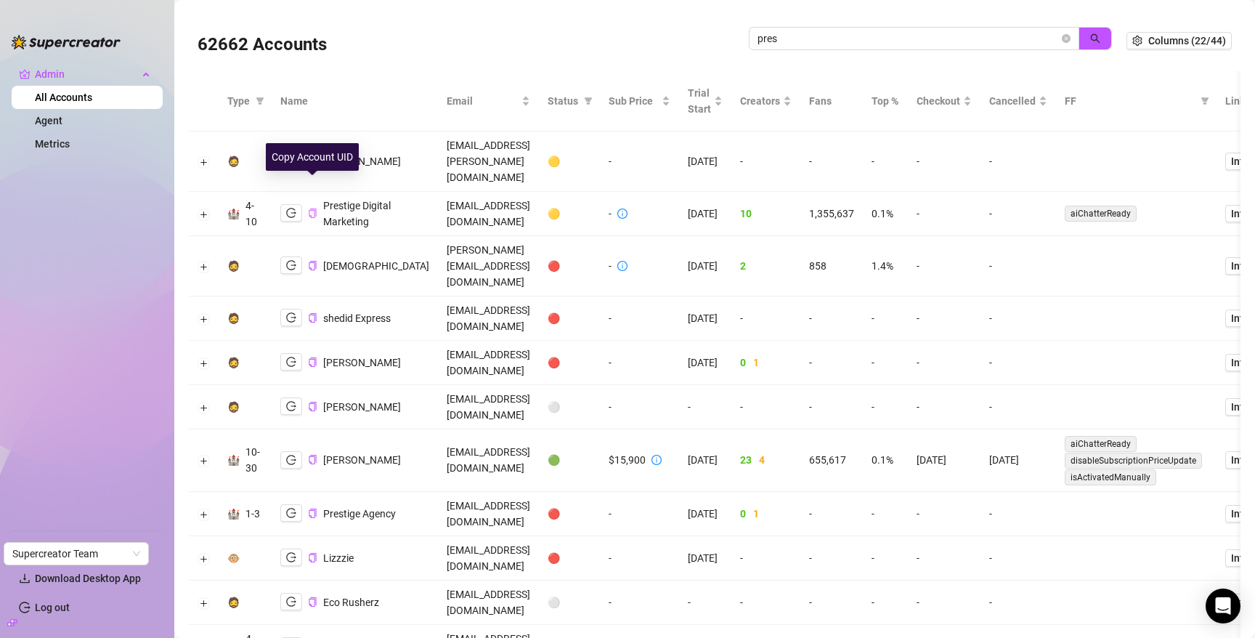
click at [315, 208] on icon "copy" at bounding box center [312, 212] width 7 height 9
click at [515, 192] on td "admin@pdmsocials.net" at bounding box center [488, 214] width 101 height 44
copy td "admin@pdmsocials.net"
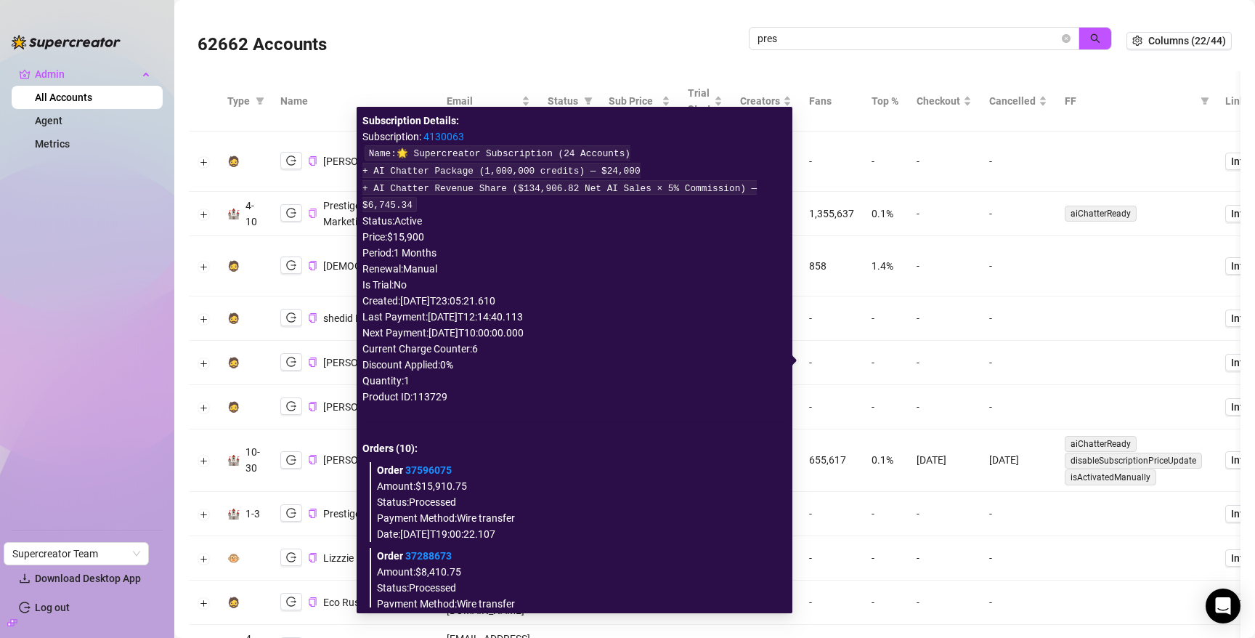
click at [452, 134] on link "4130063" at bounding box center [443, 137] width 41 height 12
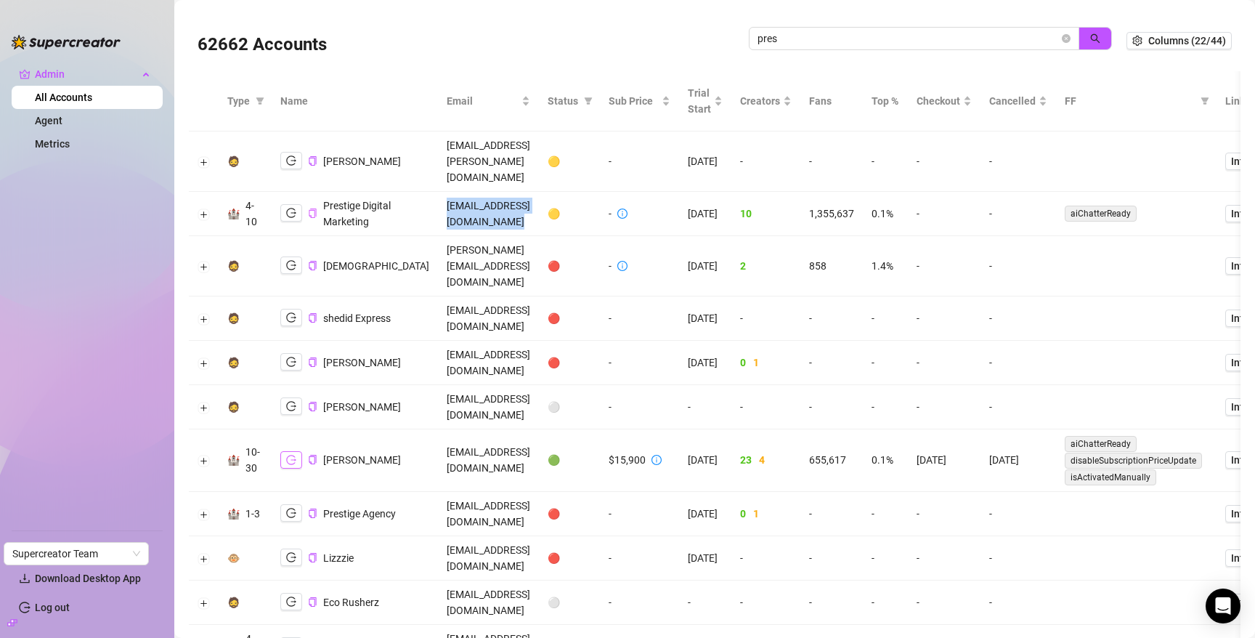
click at [290, 455] on icon "logout" at bounding box center [291, 460] width 10 height 10
click at [936, 46] on input "pres" at bounding box center [907, 39] width 301 height 16
paste input "charlotte@charlottelilymusic.com"
click at [1100, 35] on icon "search" at bounding box center [1095, 38] width 10 height 10
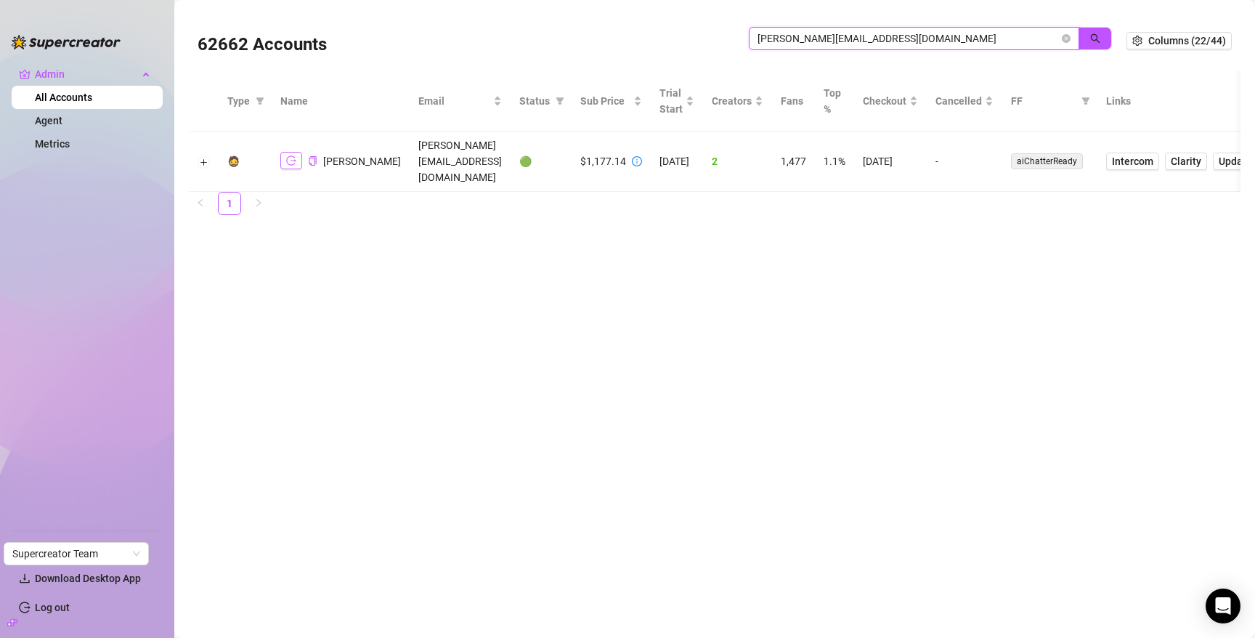
type input "charlotte@charlottelilymusic.com"
click at [287, 156] on icon "logout" at bounding box center [291, 160] width 10 height 9
click at [1066, 36] on icon "close-circle" at bounding box center [1066, 38] width 9 height 9
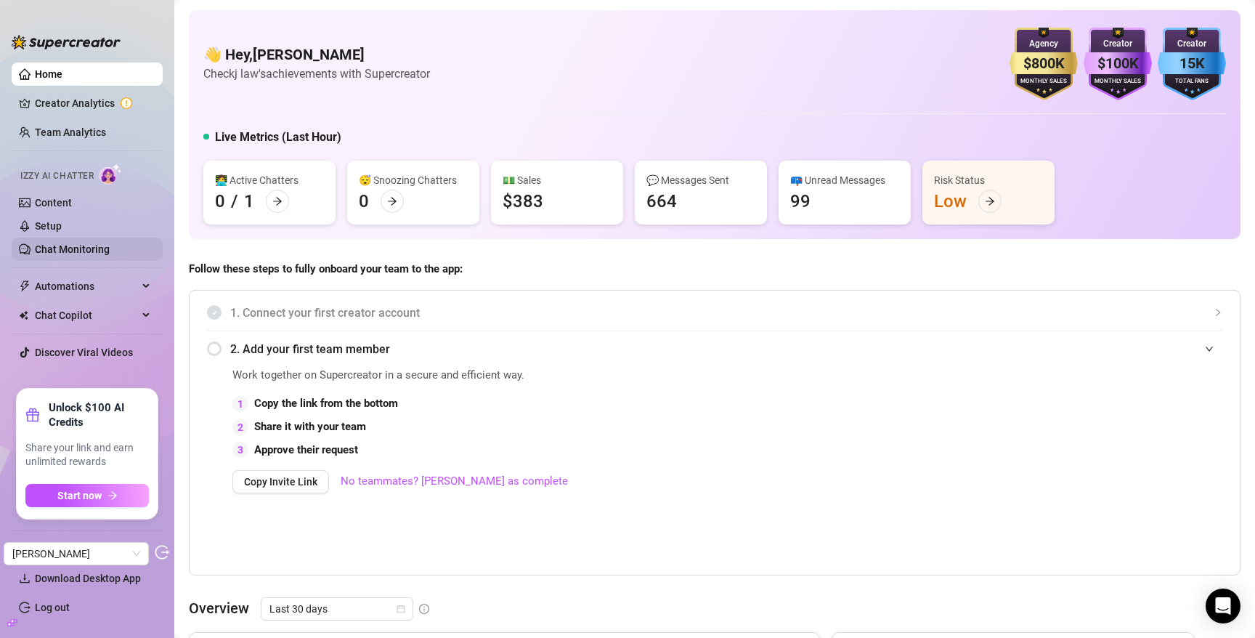
click at [61, 253] on link "Chat Monitoring" at bounding box center [72, 249] width 75 height 12
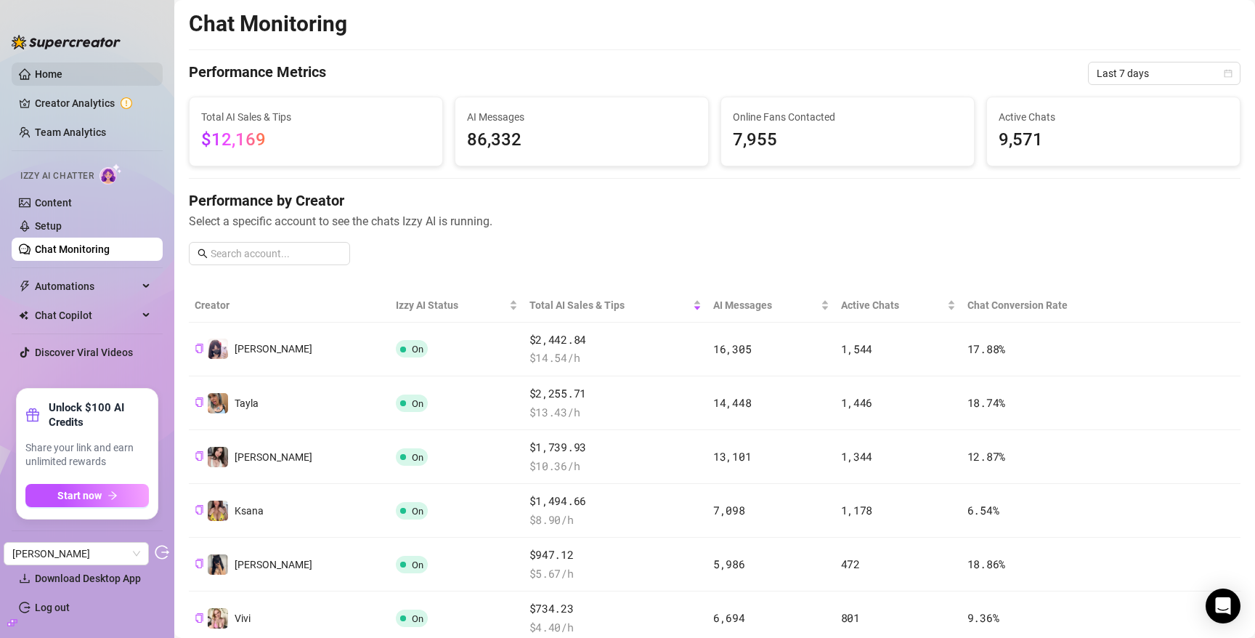
click at [46, 79] on link "Home" at bounding box center [49, 74] width 28 height 12
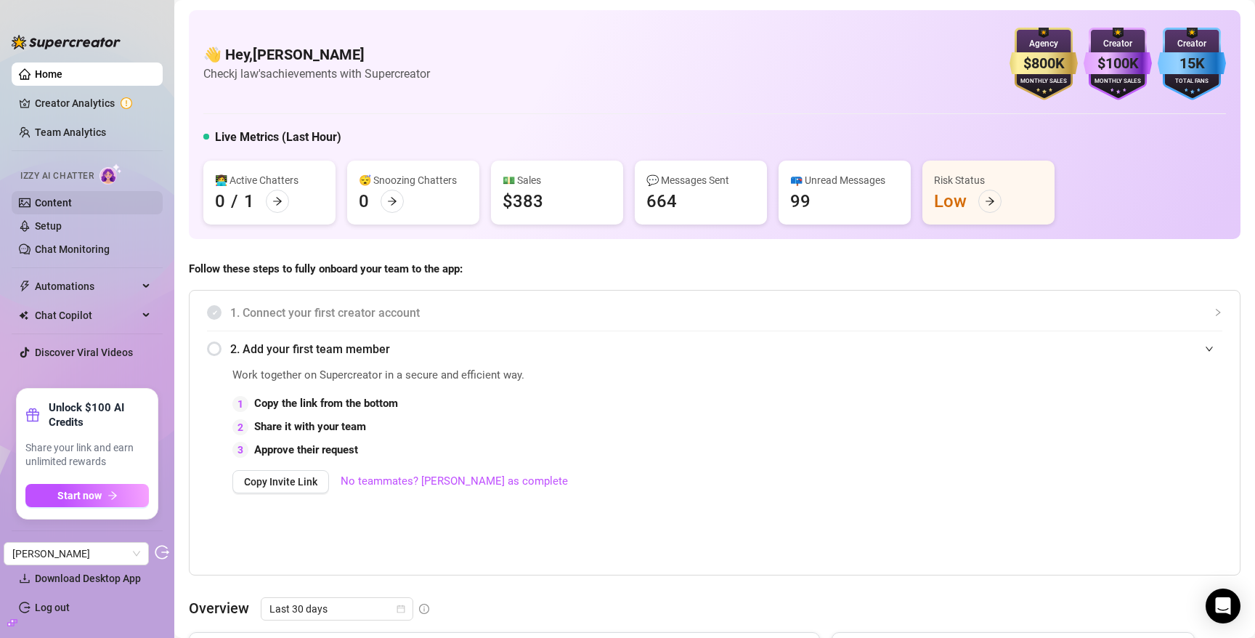
click at [56, 199] on link "Content" at bounding box center [53, 203] width 37 height 12
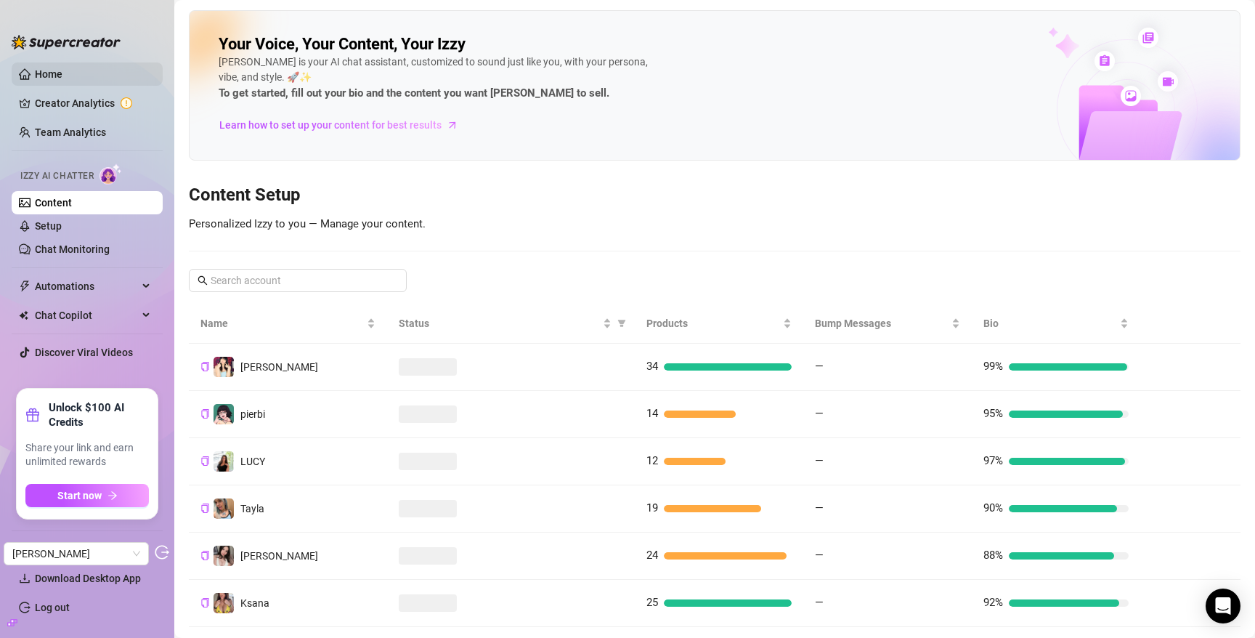
click at [62, 77] on link "Home" at bounding box center [49, 74] width 28 height 12
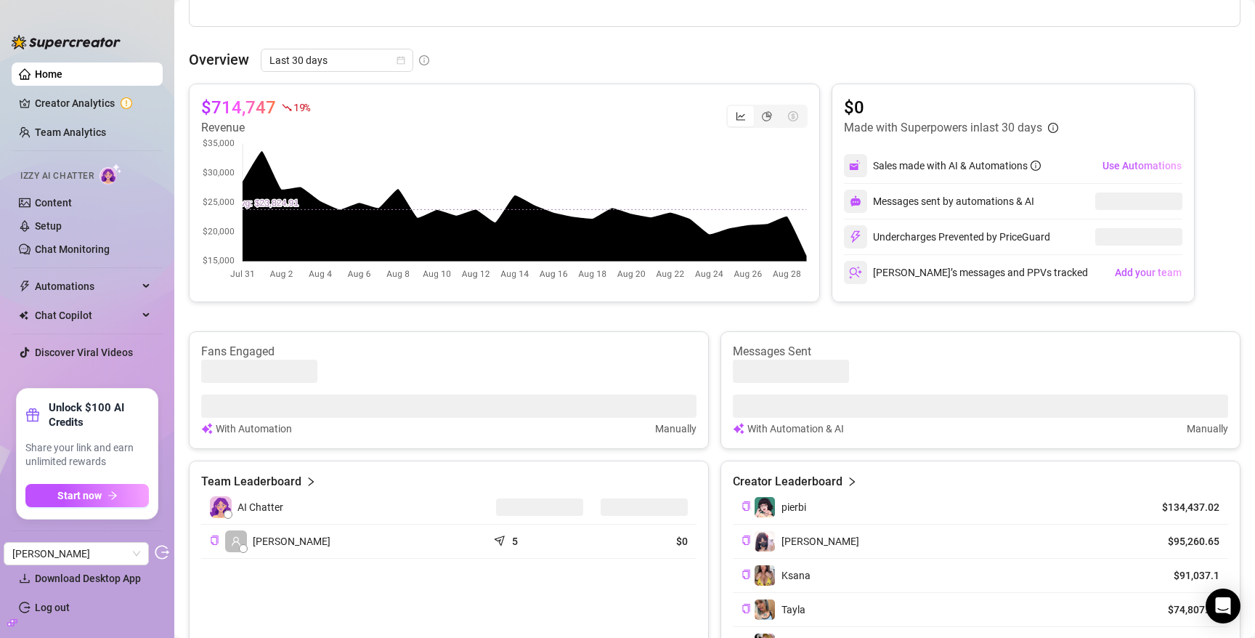
scroll to position [547, 0]
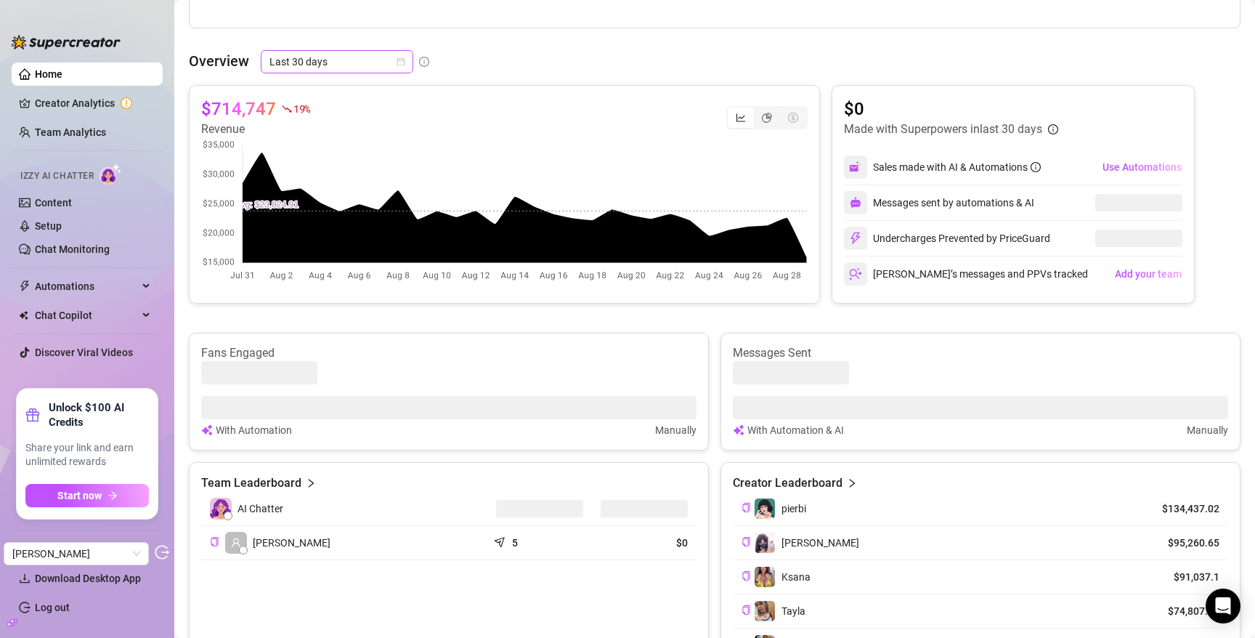
click at [314, 58] on span "Last 30 days" at bounding box center [336, 62] width 135 height 22
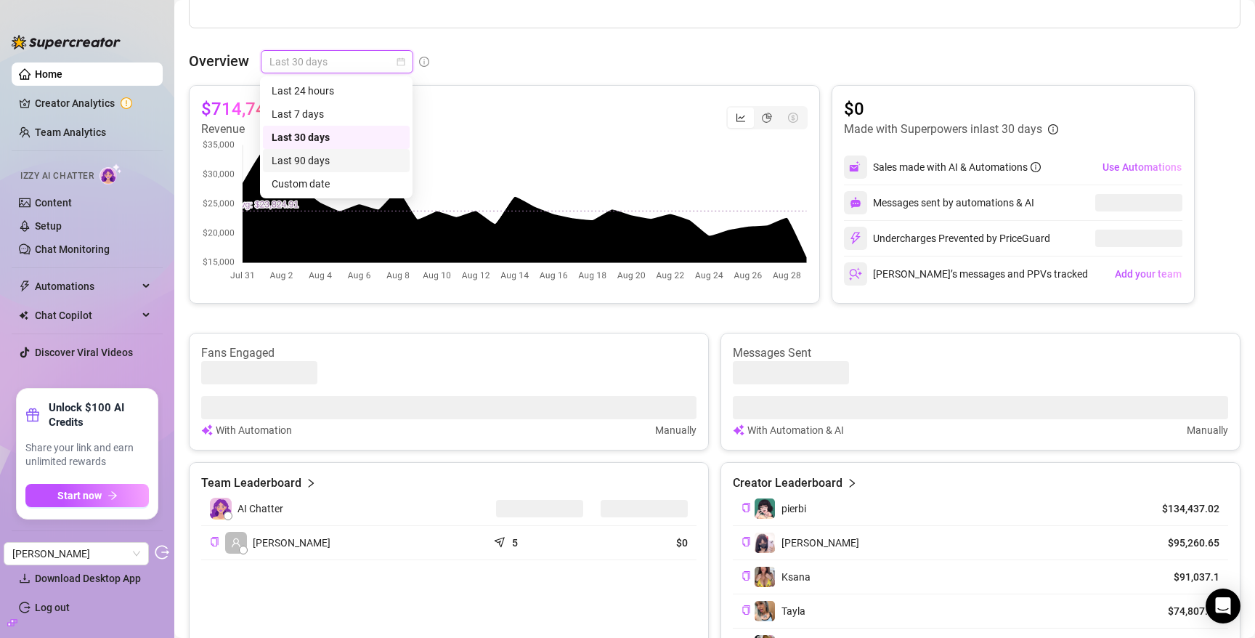
click at [328, 164] on div "Last 90 days" at bounding box center [336, 161] width 129 height 16
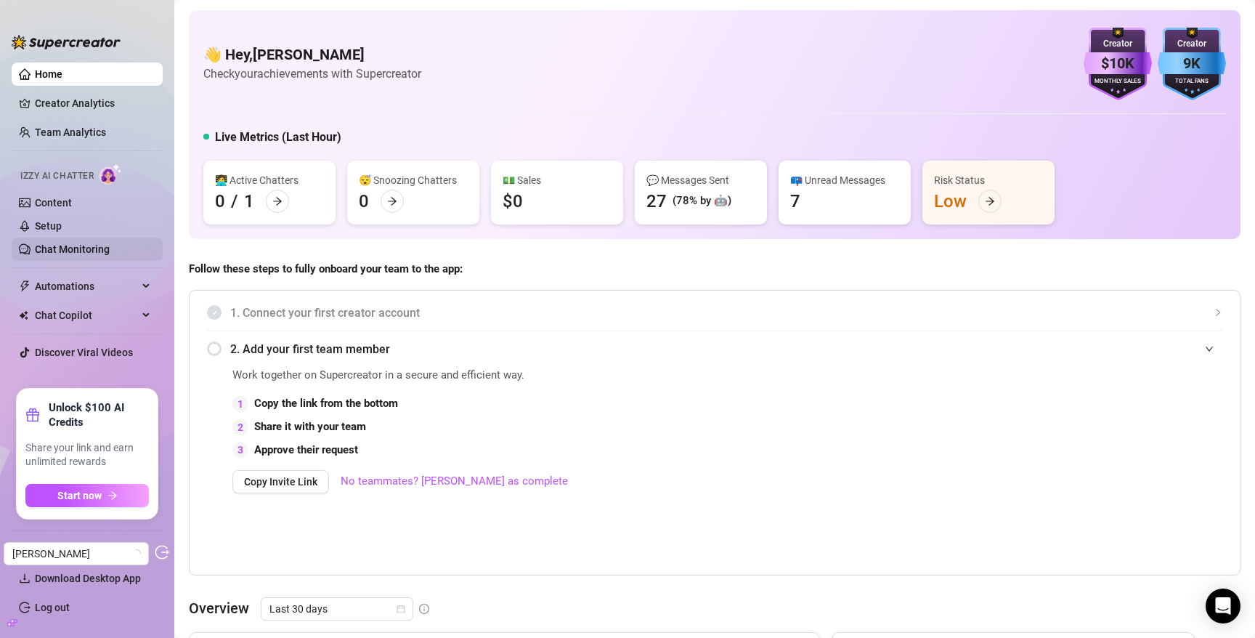
click at [62, 246] on link "Chat Monitoring" at bounding box center [72, 249] width 75 height 12
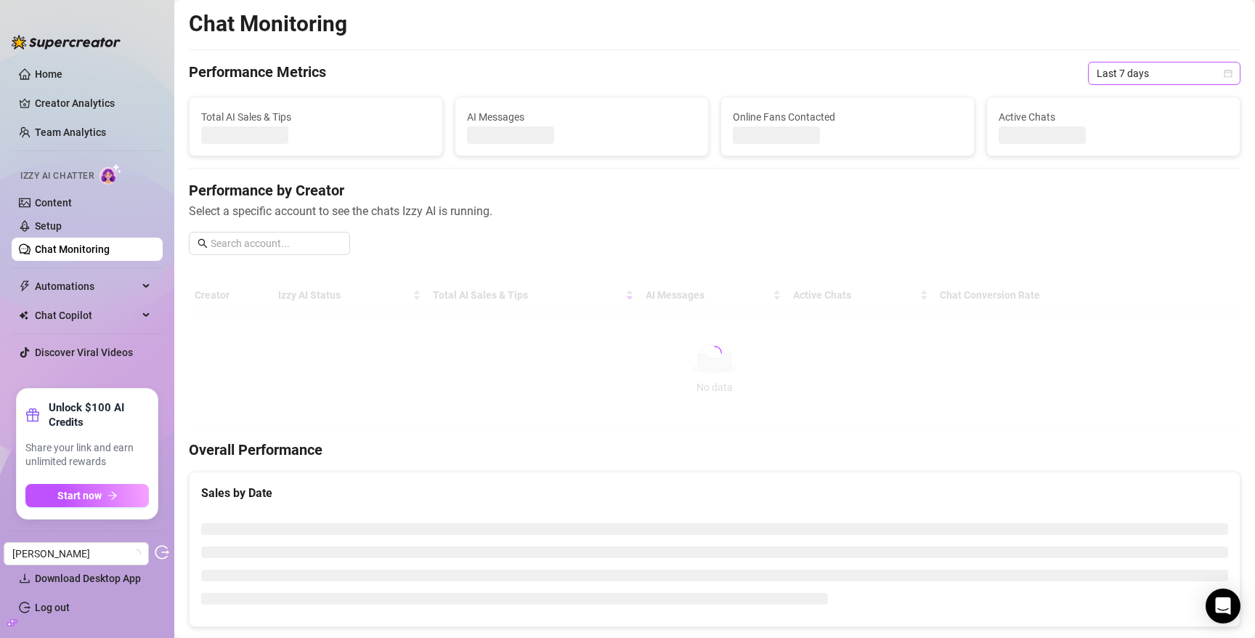
click at [1148, 73] on span "Last 7 days" at bounding box center [1164, 73] width 135 height 22
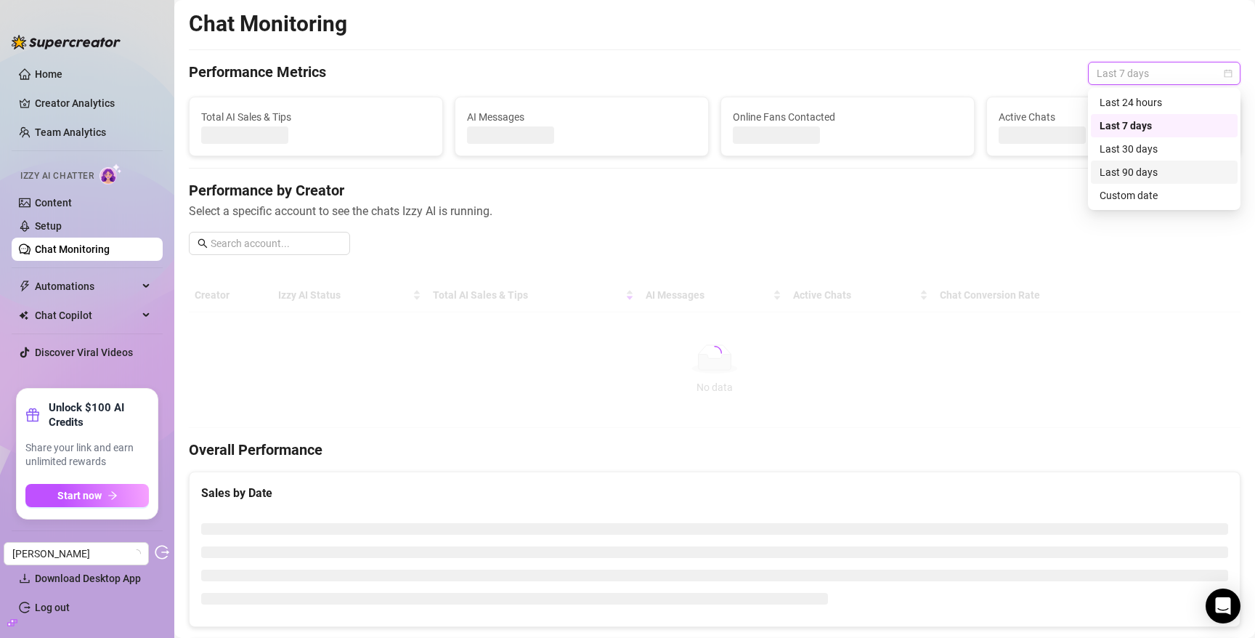
click at [1147, 169] on div "Last 90 days" at bounding box center [1163, 172] width 129 height 16
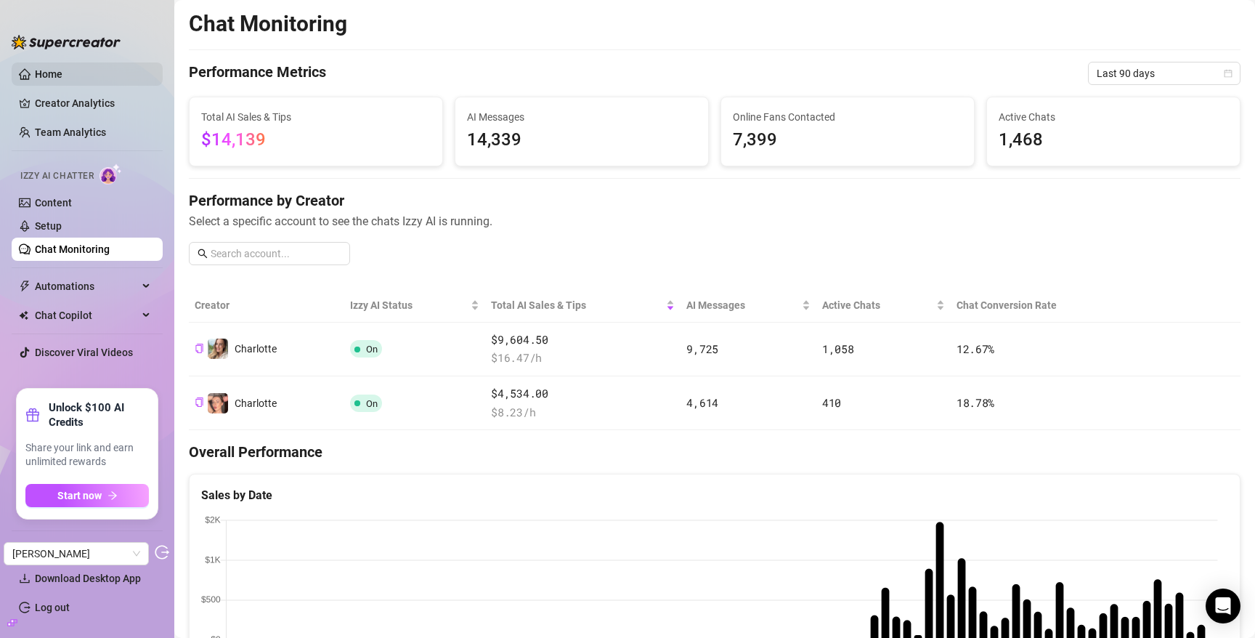
click at [60, 71] on link "Home" at bounding box center [49, 74] width 28 height 12
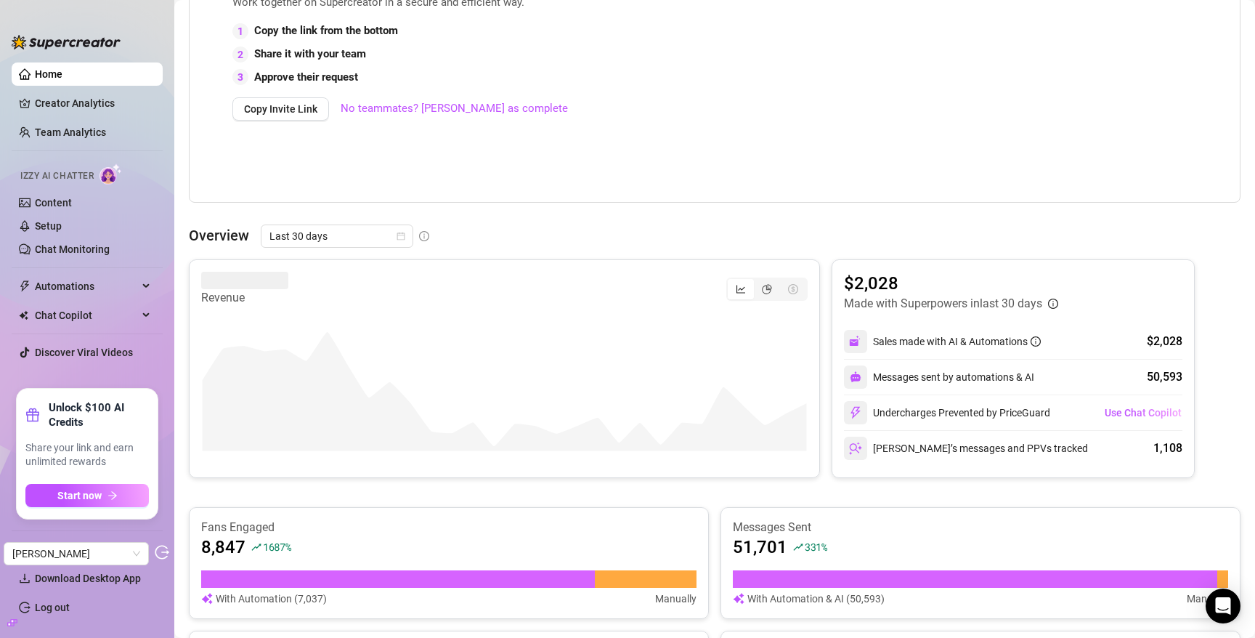
scroll to position [389, 0]
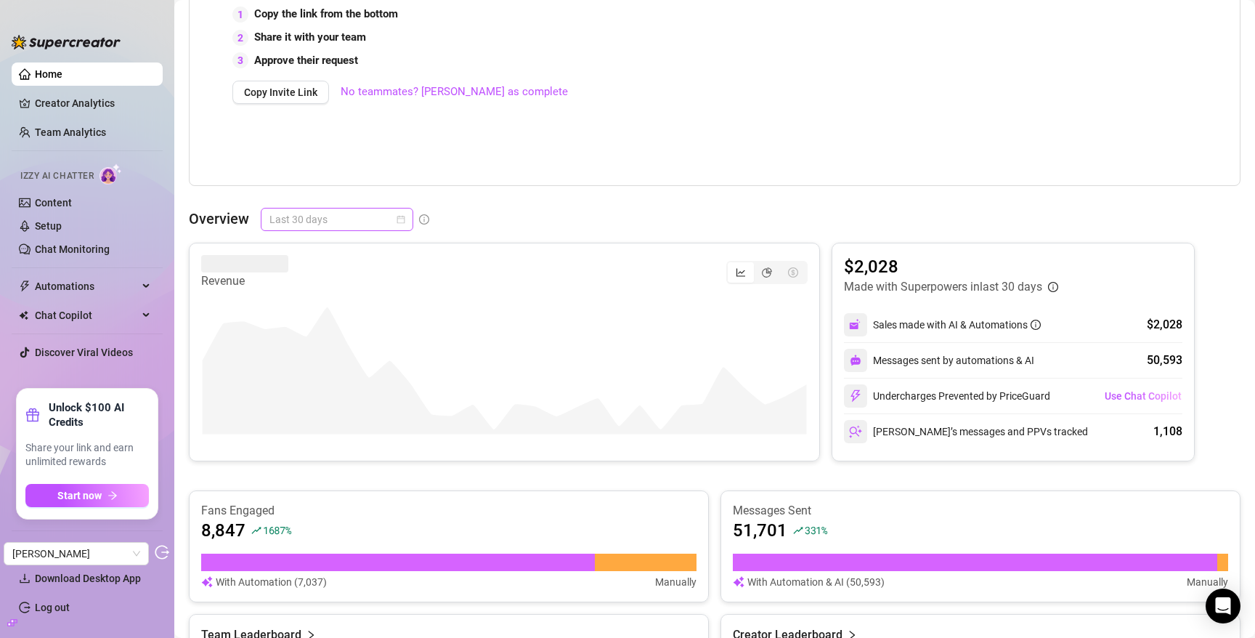
click at [319, 229] on span "Last 30 days" at bounding box center [336, 219] width 135 height 22
click at [325, 320] on div "Last 90 days" at bounding box center [336, 318] width 129 height 16
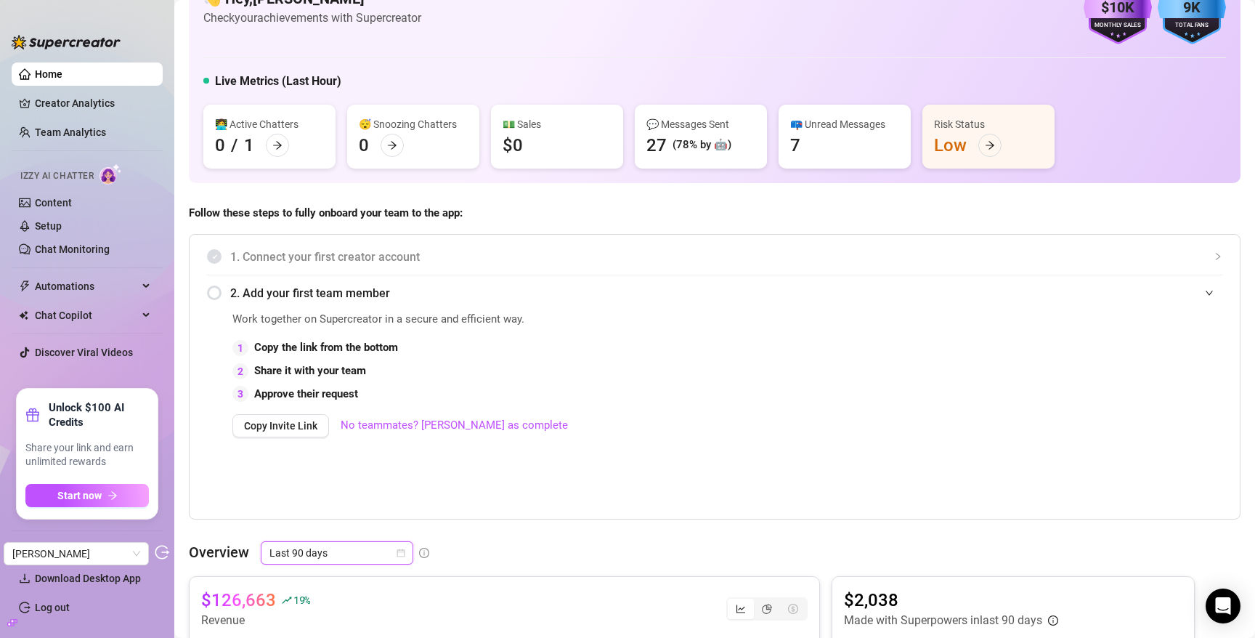
scroll to position [0, 0]
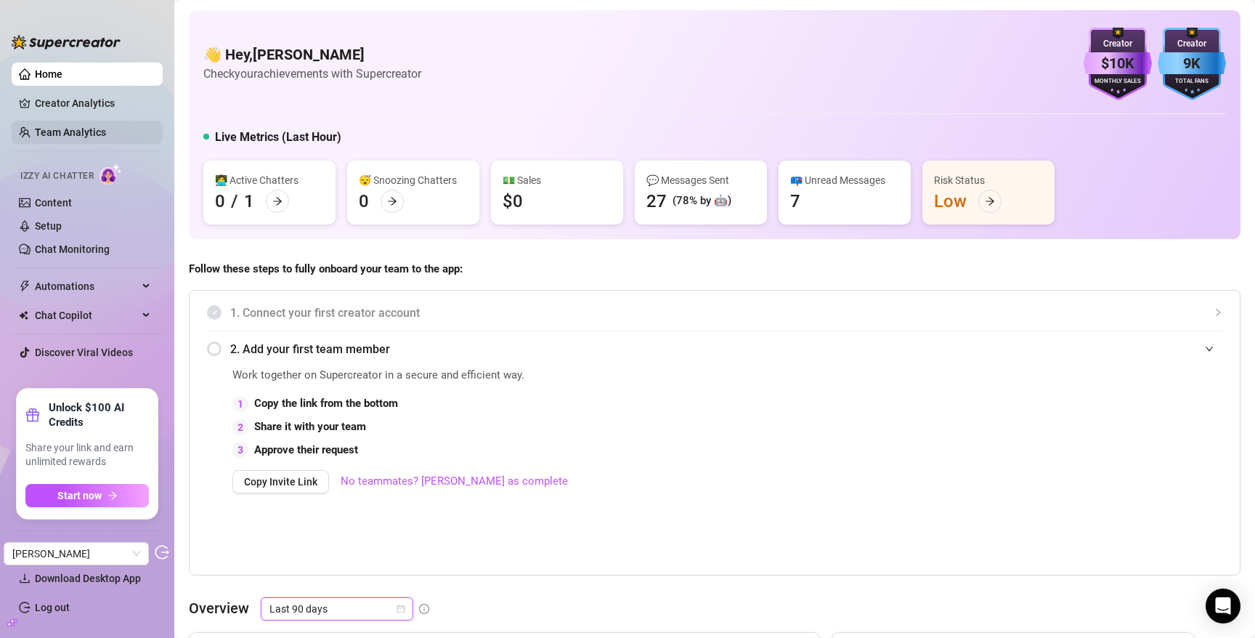
click at [60, 127] on link "Team Analytics" at bounding box center [70, 132] width 71 height 12
